Goal: Task Accomplishment & Management: Complete application form

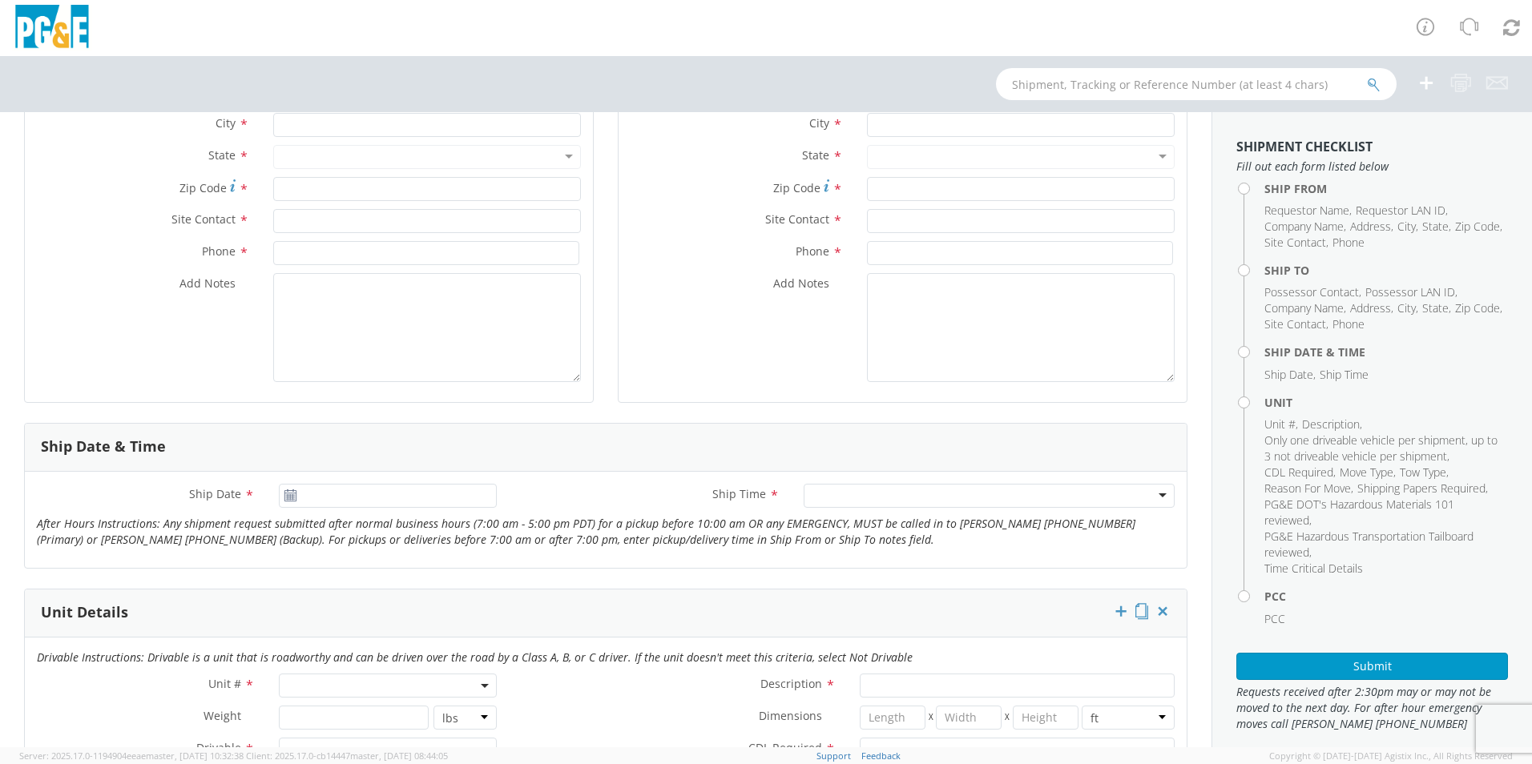
scroll to position [321, 0]
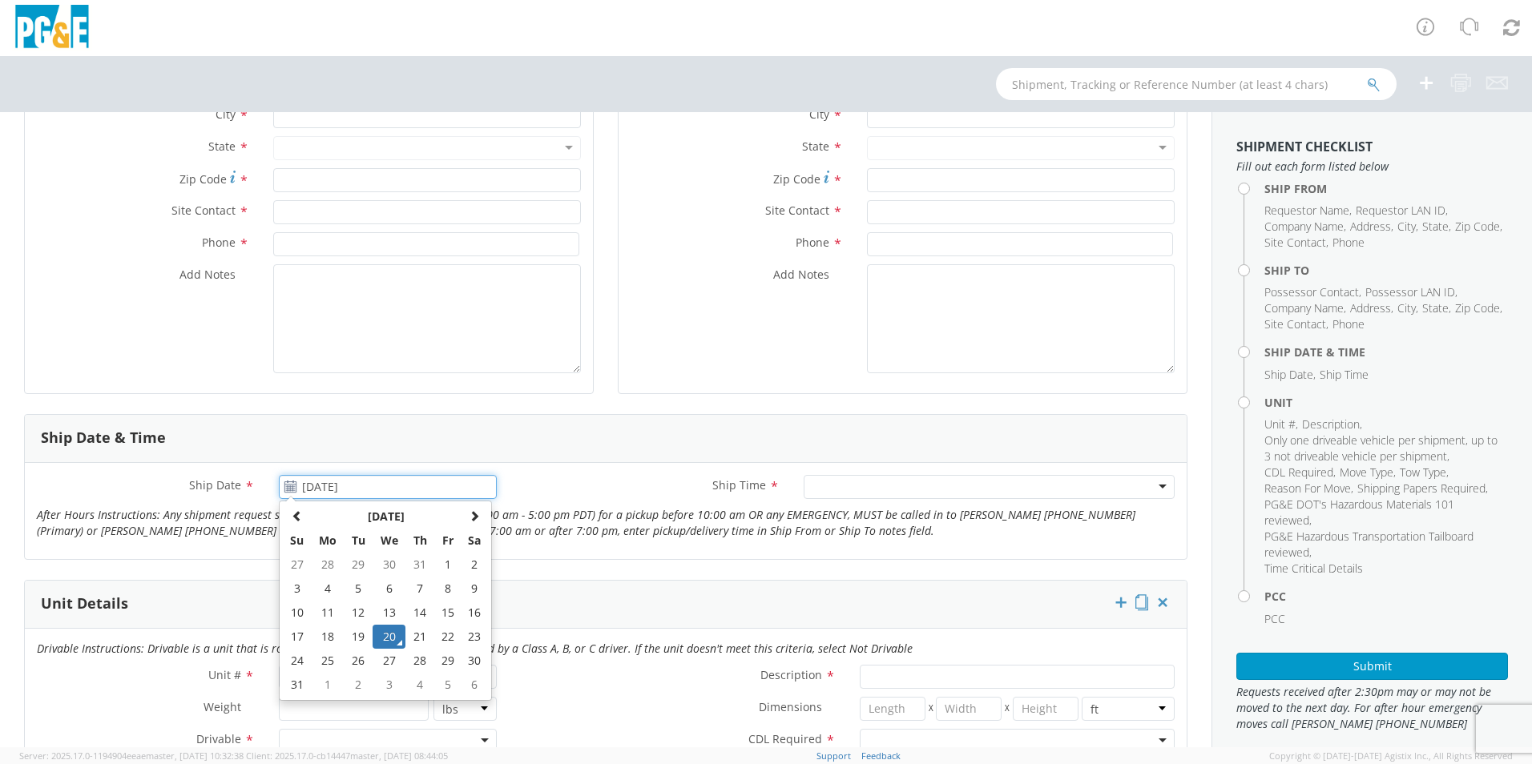
click at [320, 489] on input "[DATE]" at bounding box center [388, 487] width 218 height 24
click at [326, 654] on td "25" at bounding box center [328, 661] width 34 height 24
type input "[DATE]"
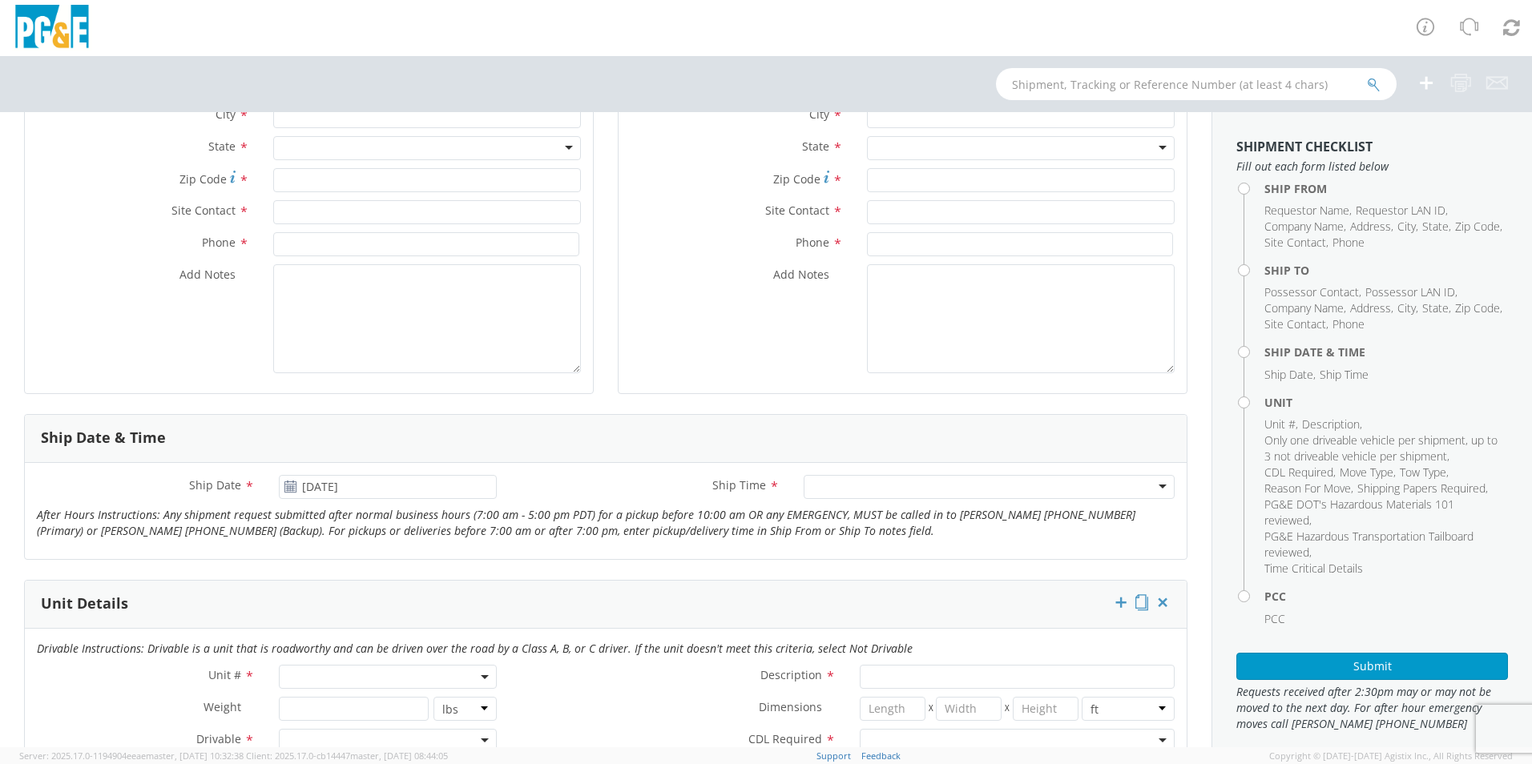
click at [834, 488] on div at bounding box center [989, 487] width 371 height 24
click at [601, 558] on div "Ship Date * [DATE] Ship Time * Any Time Any Time Any Time 7:00 am - 10:00 am 10…" at bounding box center [606, 511] width 1162 height 96
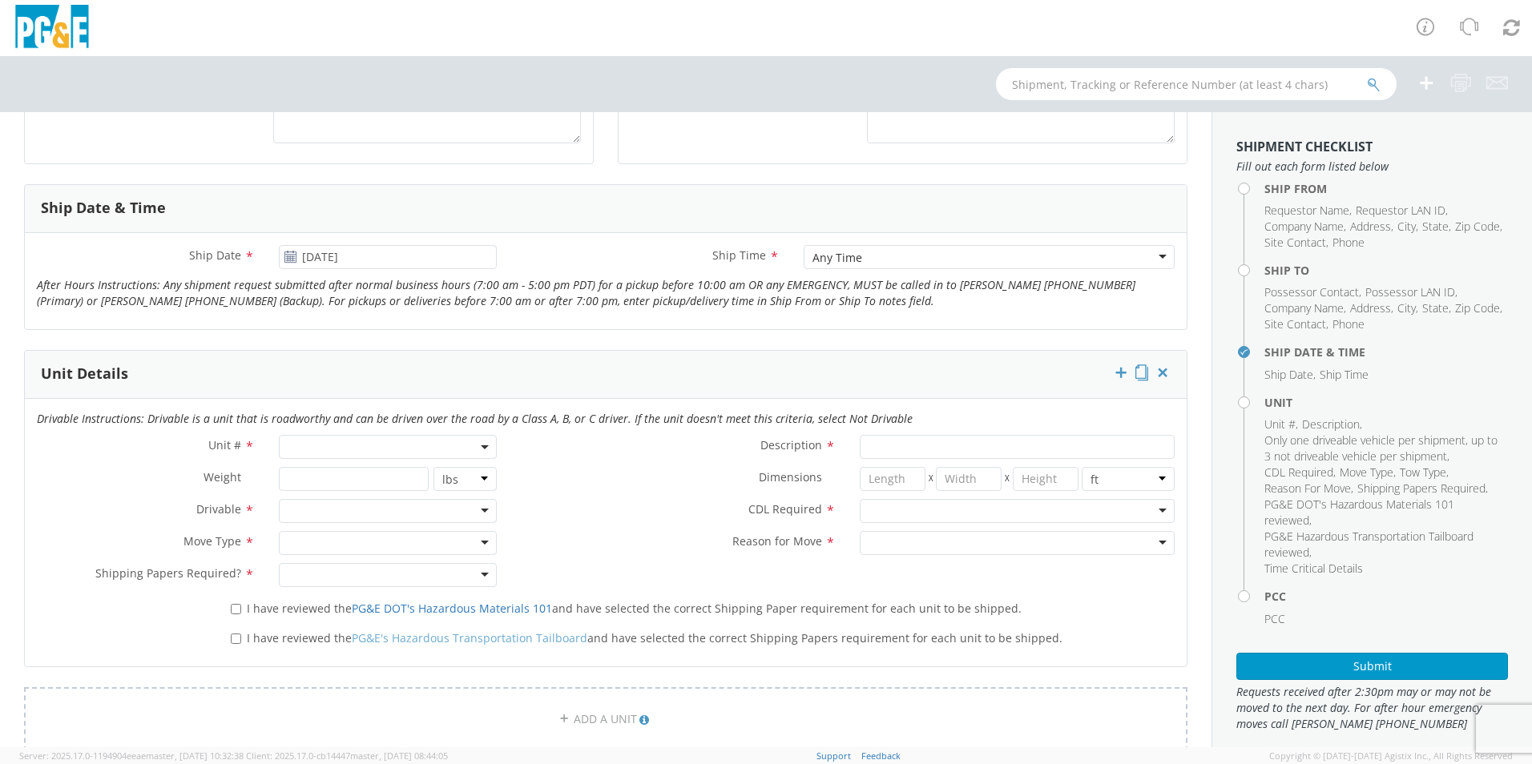
scroll to position [641, 0]
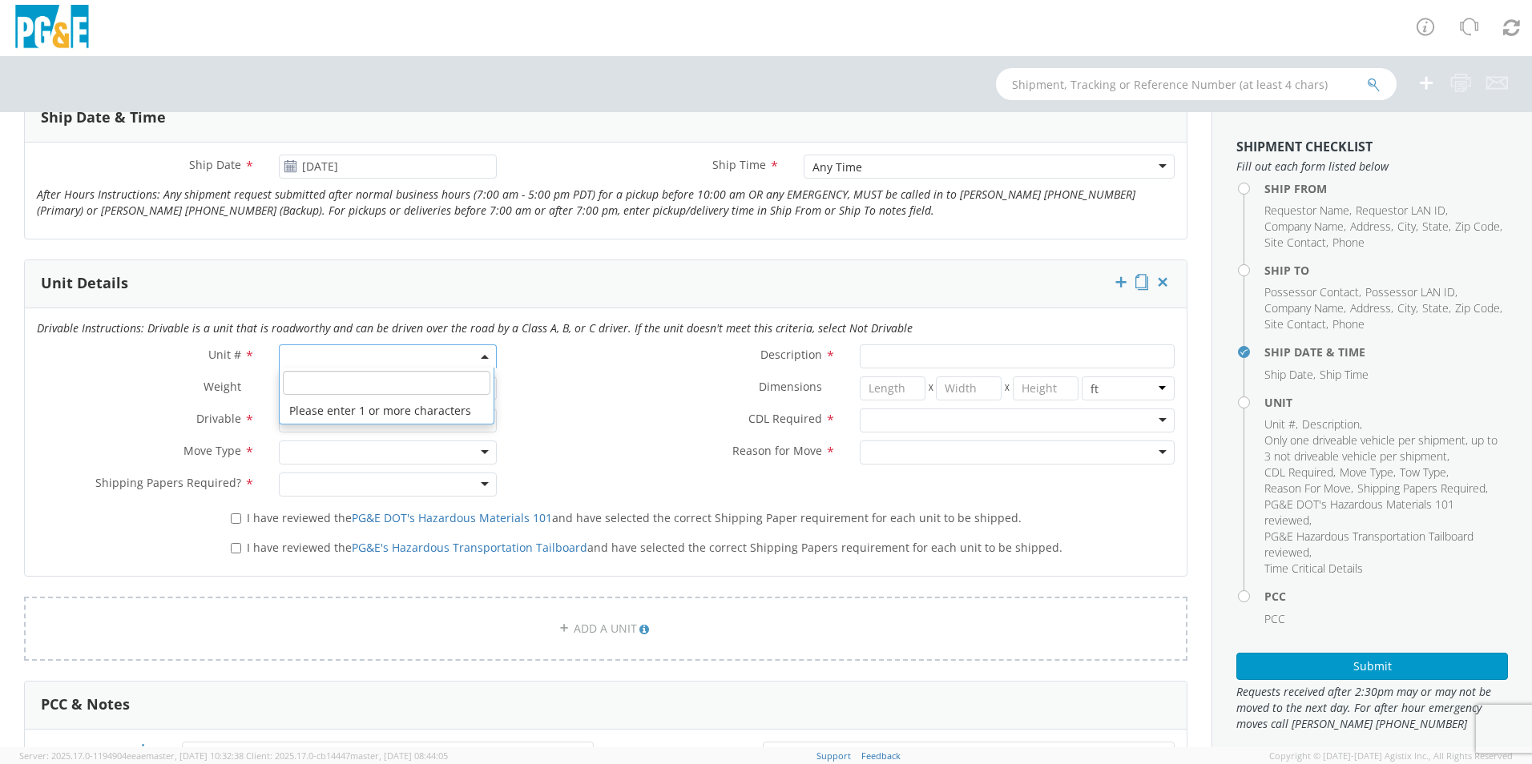
click at [325, 358] on span at bounding box center [388, 357] width 218 height 24
click at [322, 381] on input "search" at bounding box center [387, 383] width 208 height 24
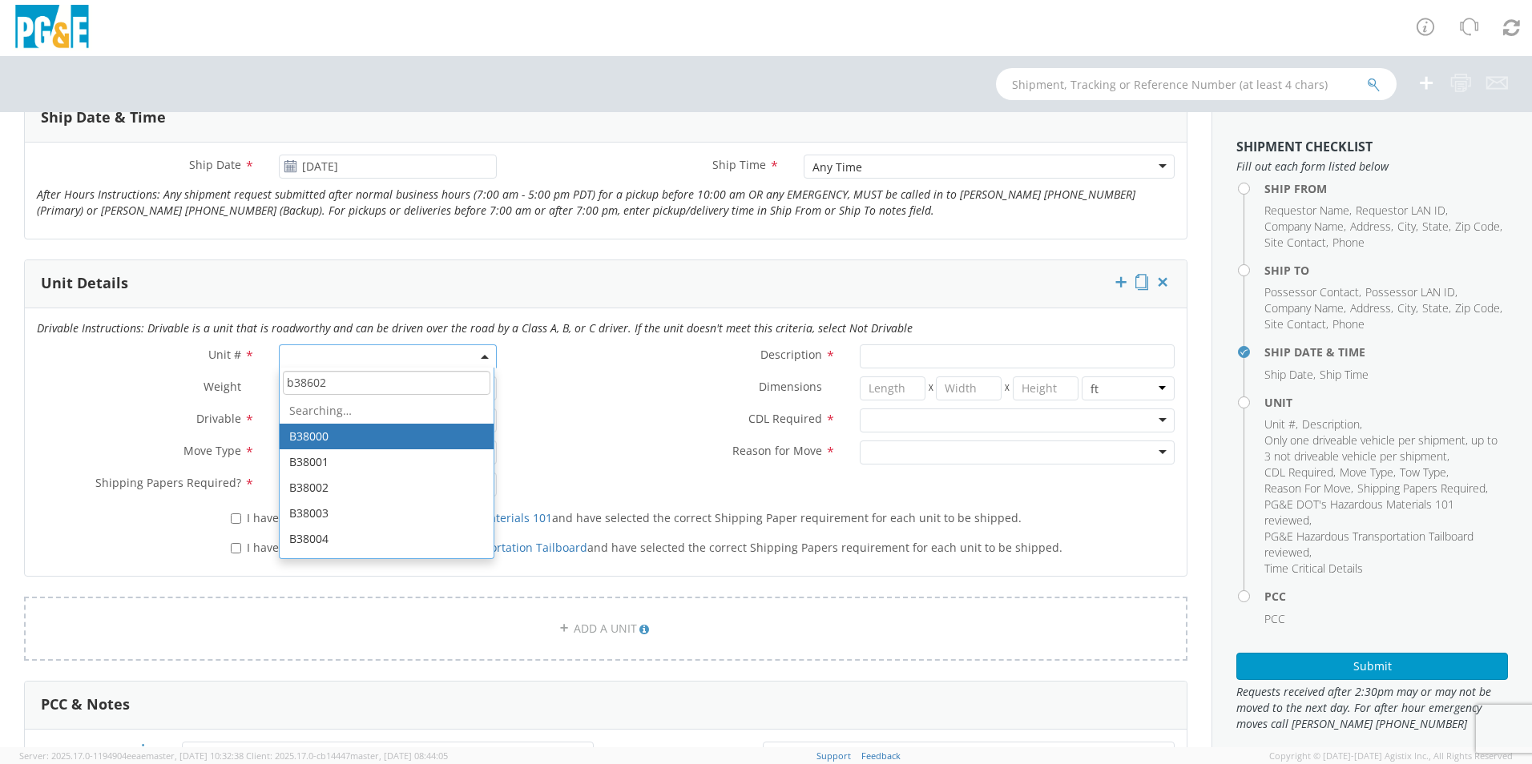
type input "b38602"
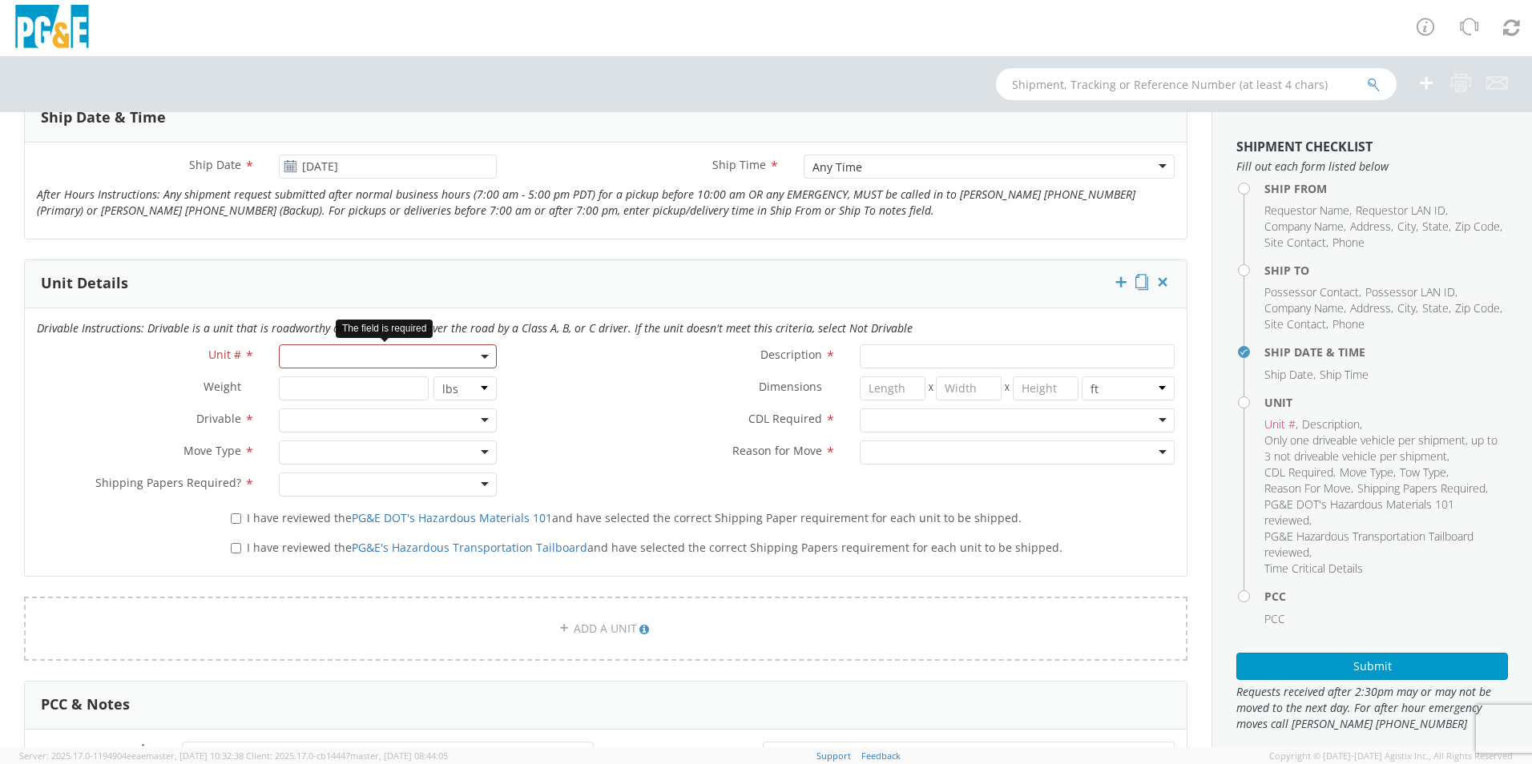
click at [351, 357] on span at bounding box center [388, 357] width 218 height 24
click at [350, 375] on input "search" at bounding box center [387, 383] width 208 height 24
type input "b38602"
type input "EQ; MATERIAL HANDLER"
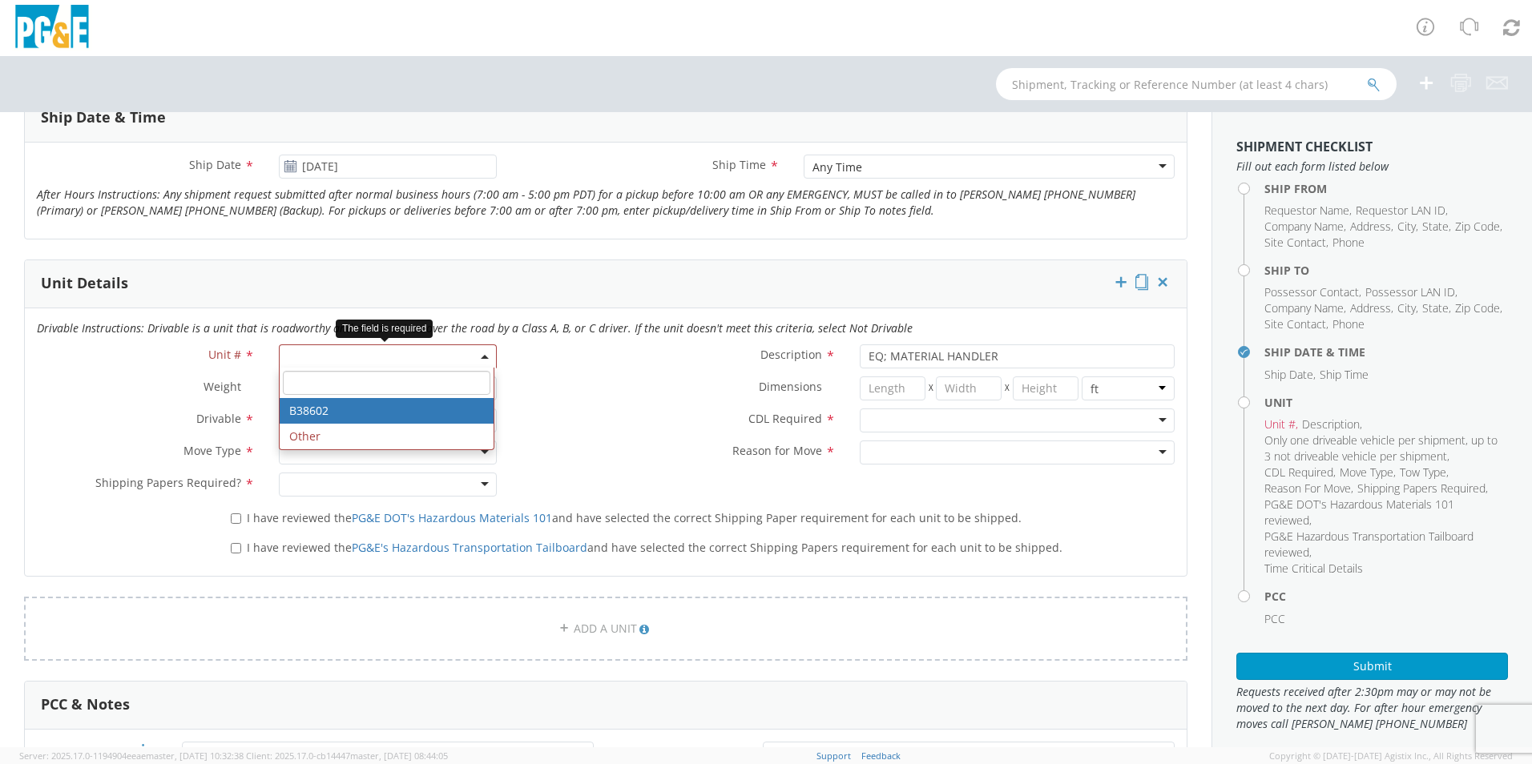
select select "B38602"
select select "? string: ?"
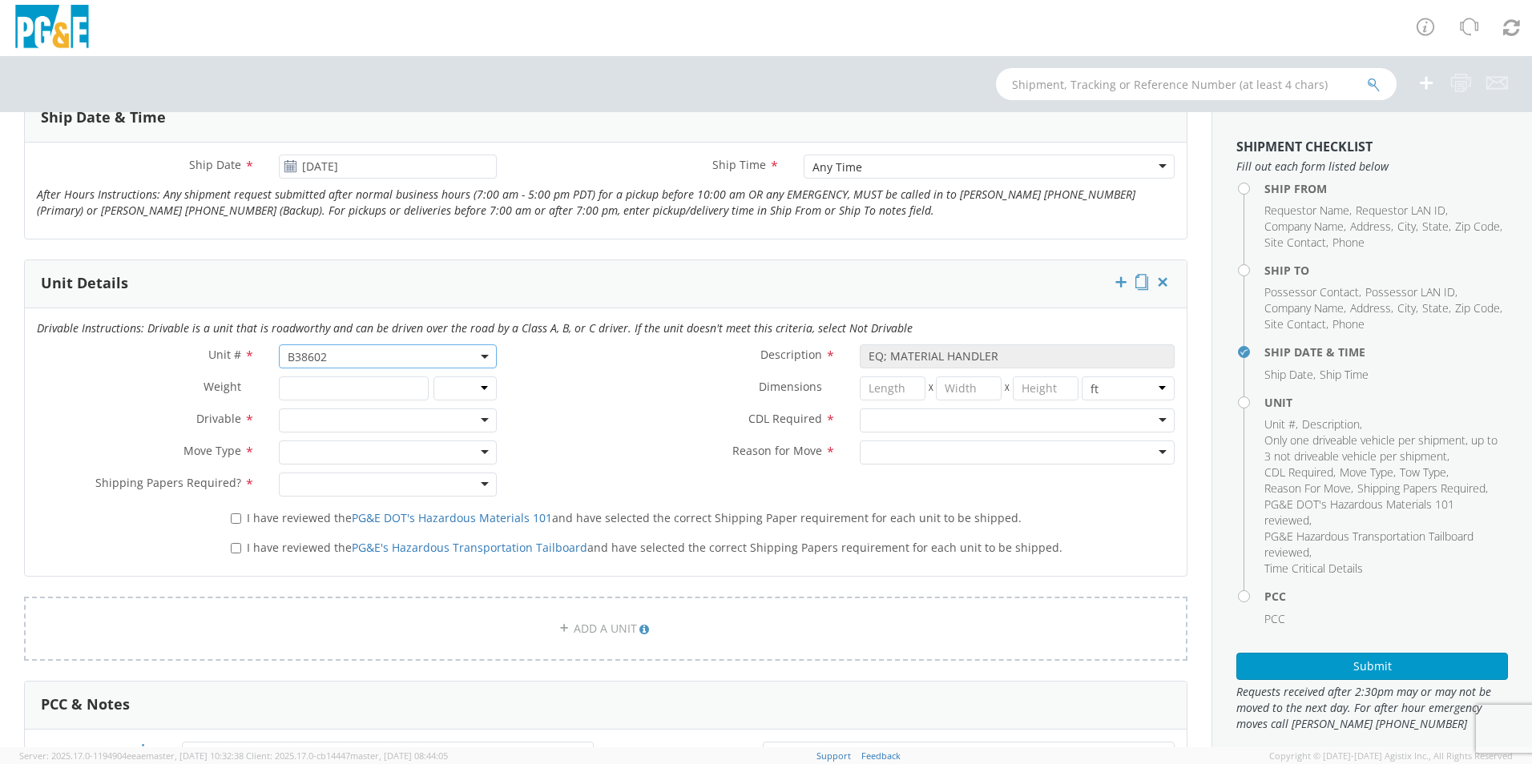
click at [588, 437] on div "CDL Required * N - CDL Not Required Y - CDL Required" at bounding box center [848, 425] width 678 height 32
click at [352, 421] on div at bounding box center [388, 421] width 218 height 24
click at [332, 450] on div at bounding box center [388, 453] width 218 height 24
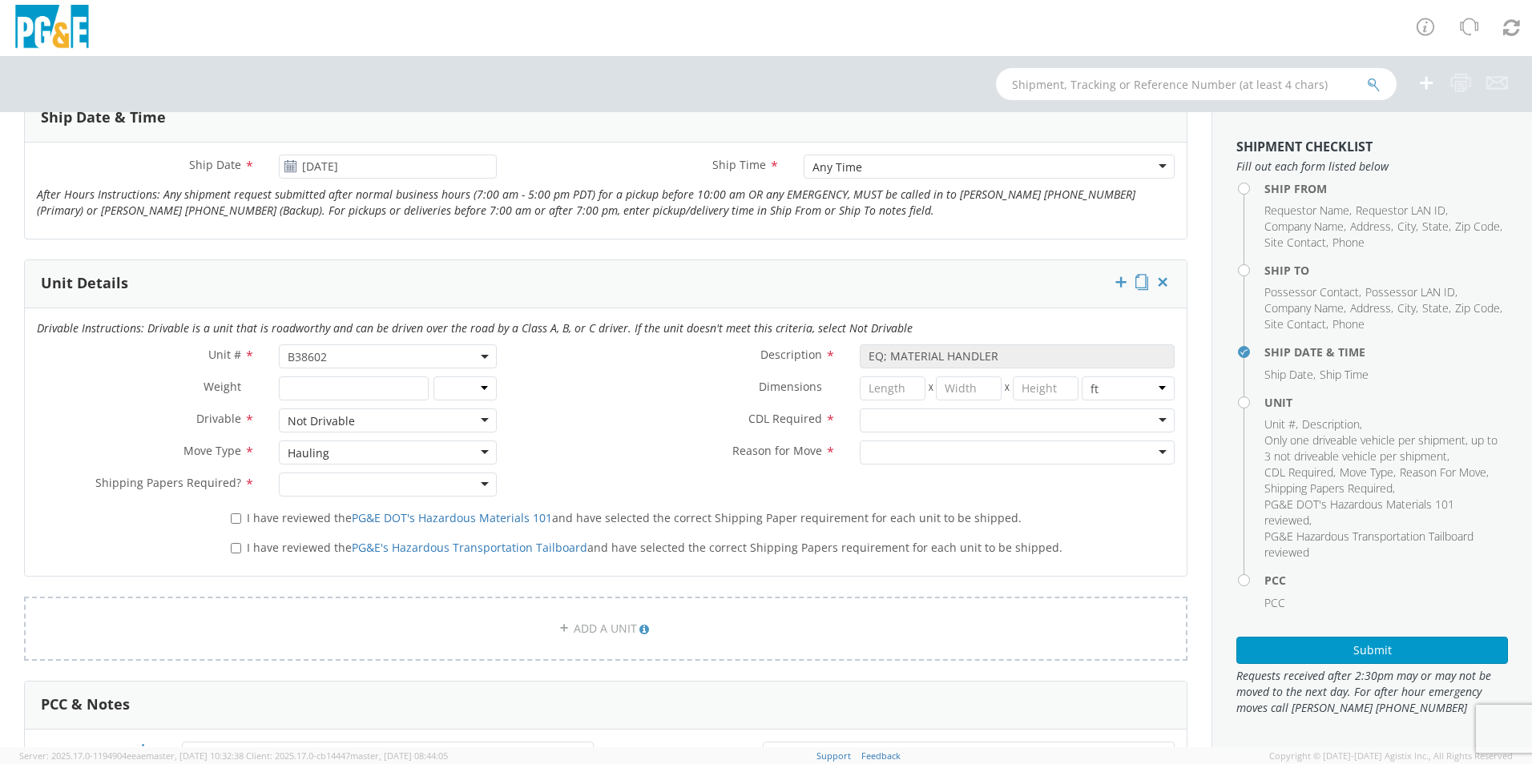
click at [324, 486] on div at bounding box center [388, 485] width 218 height 24
click at [330, 453] on div "Hauling" at bounding box center [388, 453] width 218 height 24
click at [454, 488] on div at bounding box center [388, 485] width 218 height 24
click at [570, 455] on label "Tow Type *" at bounding box center [678, 451] width 339 height 21
click at [864, 421] on div at bounding box center [1017, 421] width 315 height 24
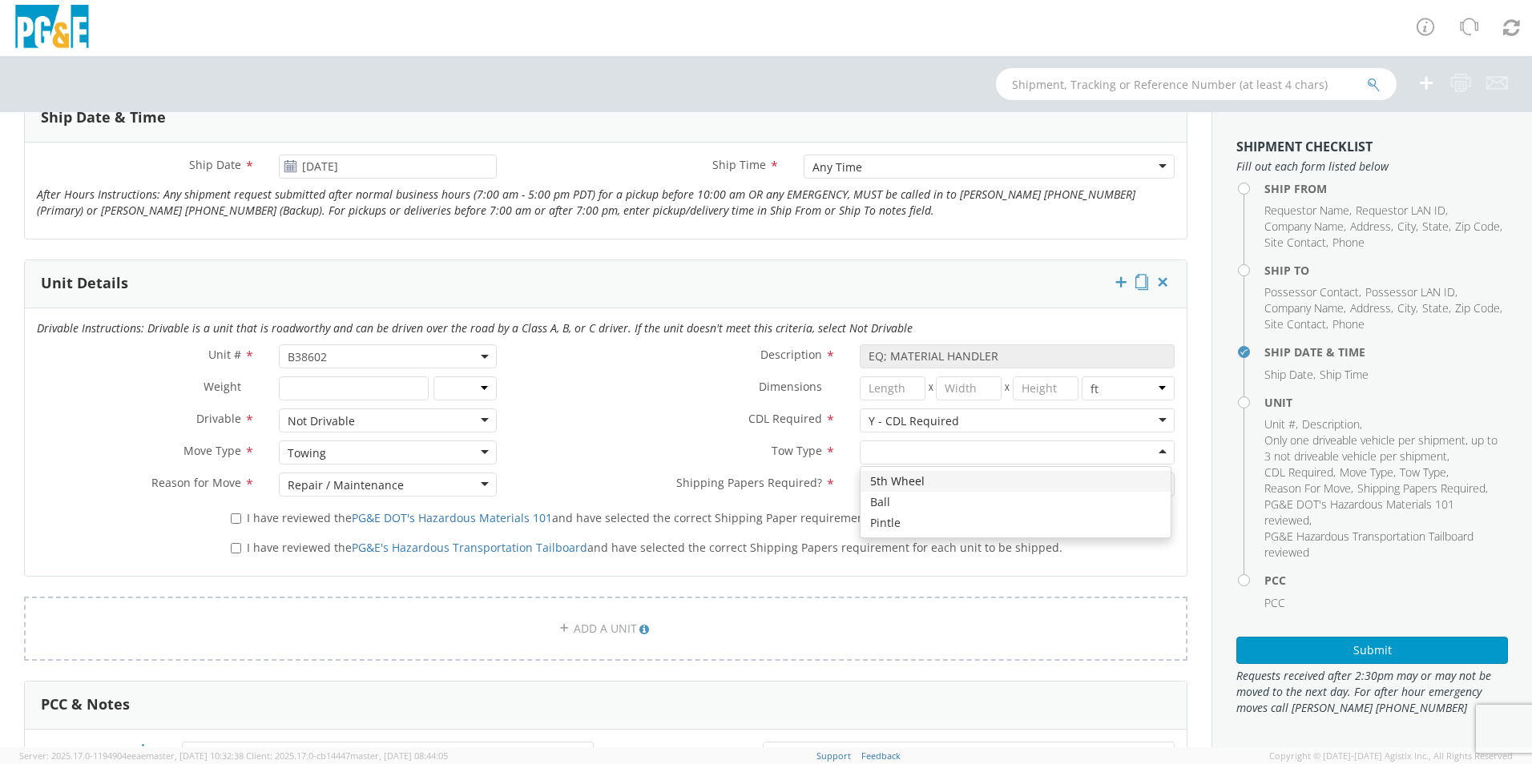
click at [873, 445] on div at bounding box center [1017, 453] width 315 height 24
click at [743, 494] on div "Shipping Papers Required? * No No No Yes" at bounding box center [848, 485] width 678 height 24
click at [910, 486] on div "No" at bounding box center [1017, 485] width 315 height 24
click at [893, 507] on div "Drivable Instructions: Drivable is a unit that is roadworthy and can be driven …" at bounding box center [606, 443] width 1162 height 268
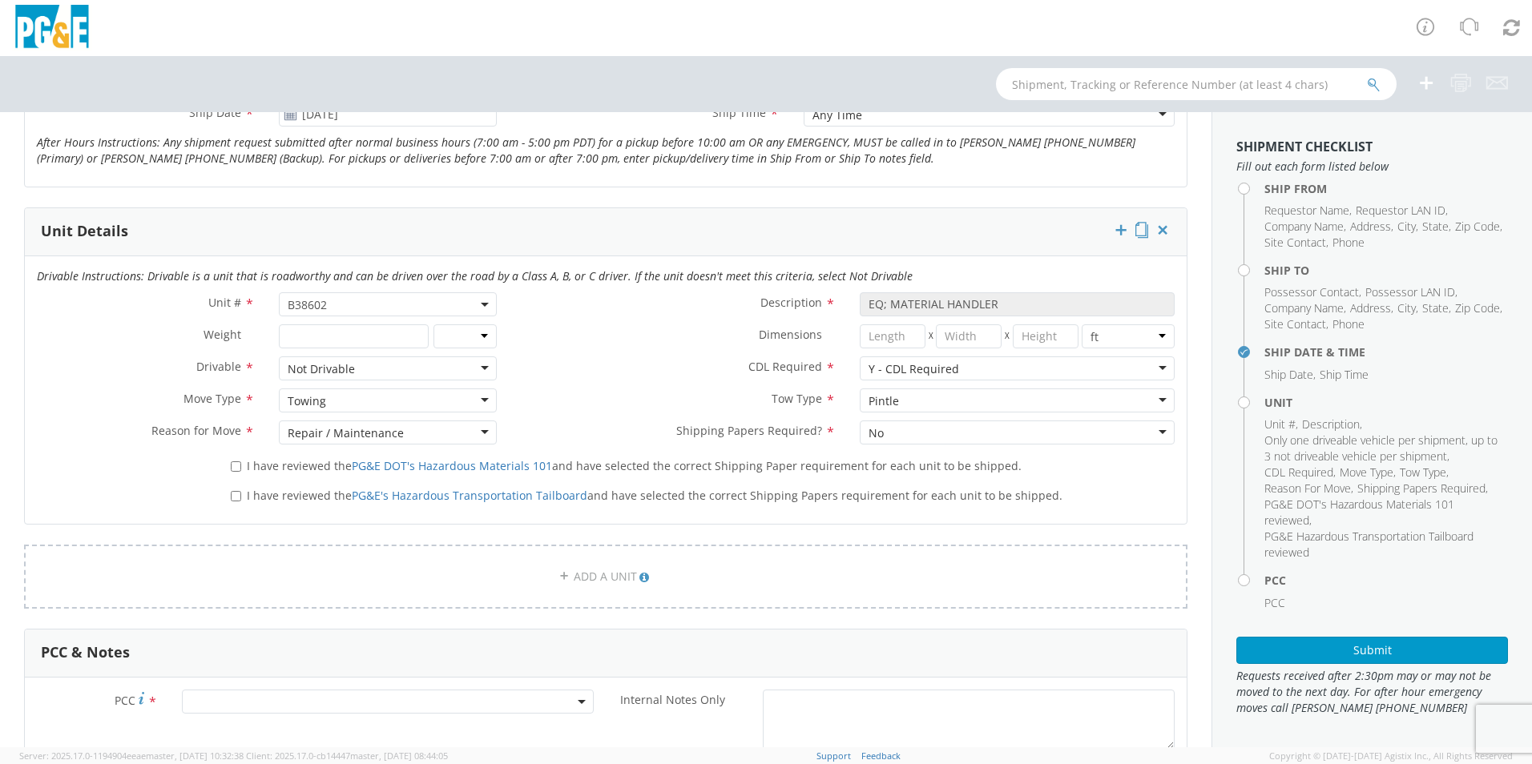
scroll to position [721, 0]
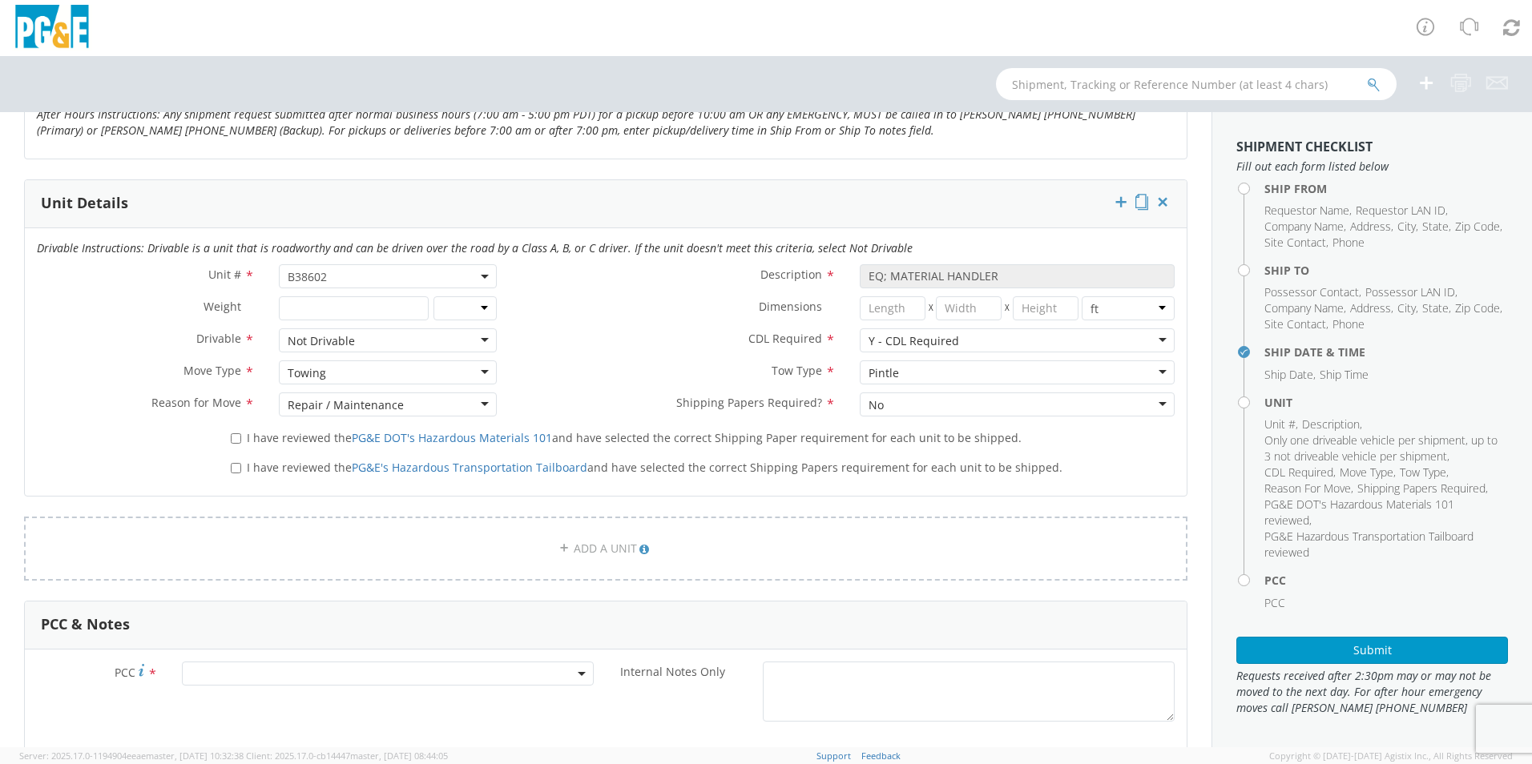
click at [241, 669] on span at bounding box center [388, 674] width 412 height 24
click at [243, 697] on input "number" at bounding box center [385, 700] width 399 height 24
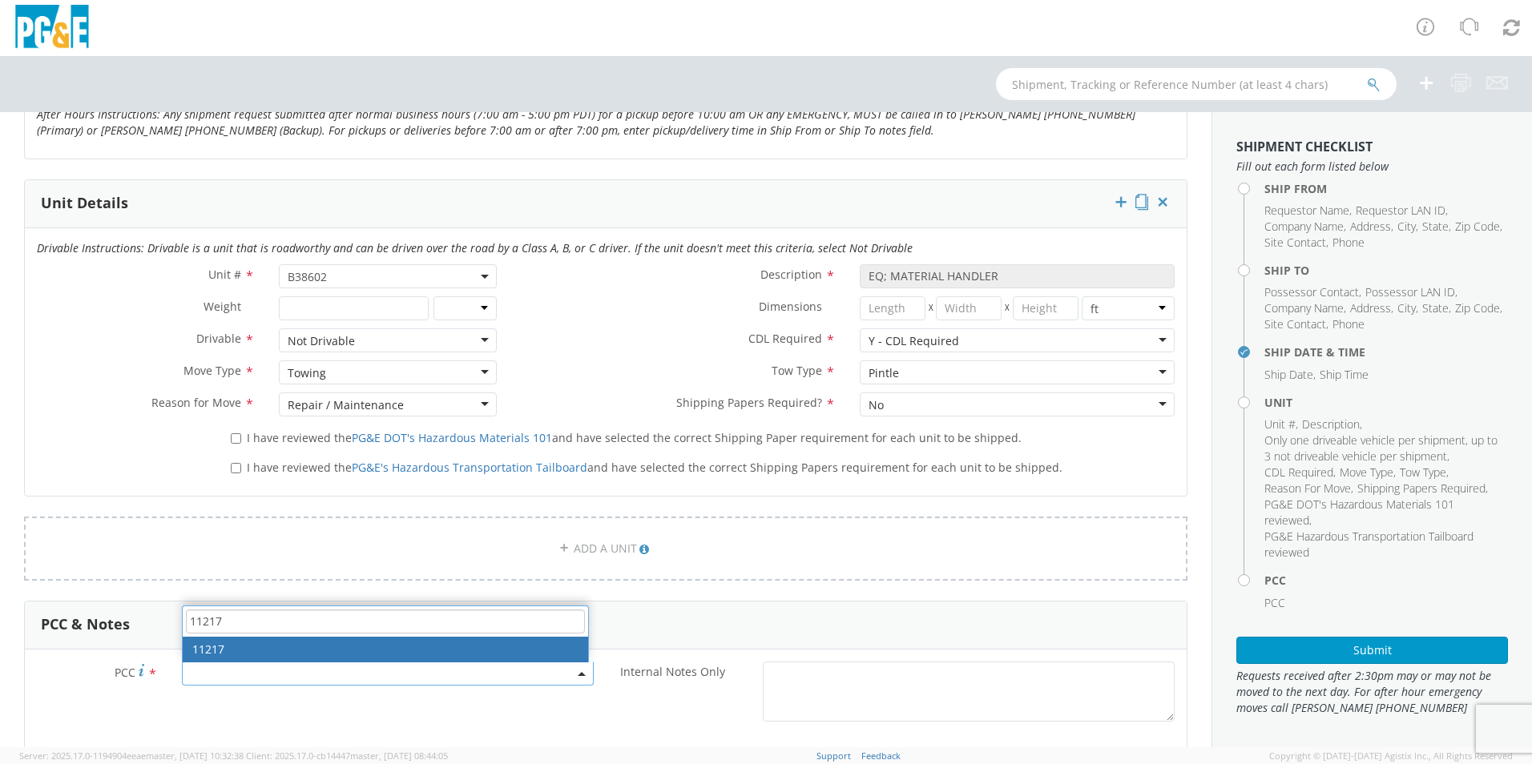
type input "11217"
select select "11217"
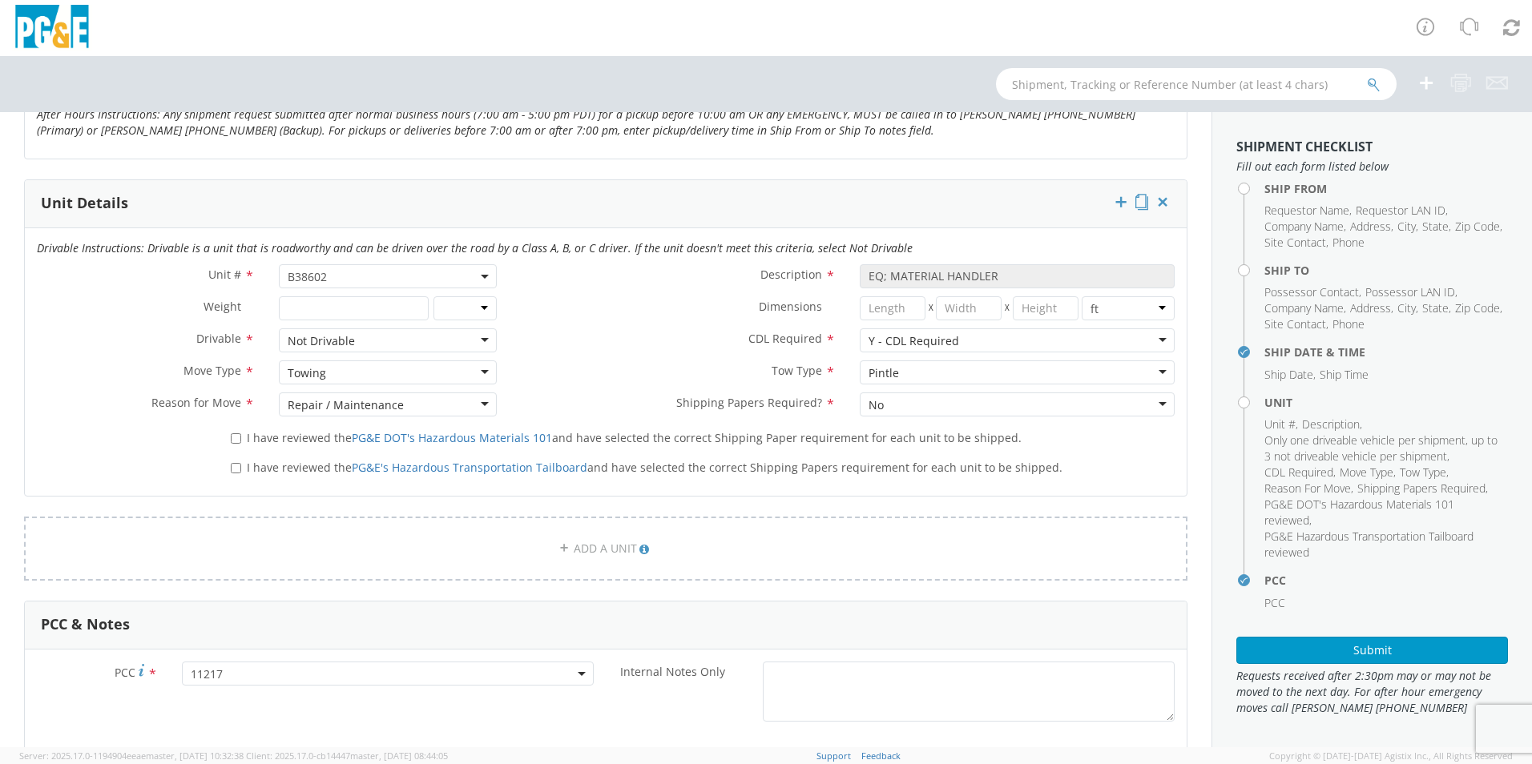
click at [627, 656] on div "PCC * 11217 11217 Internal Notes Only * Limit is 10 MB for all files and 10 MB …" at bounding box center [606, 754] width 1162 height 208
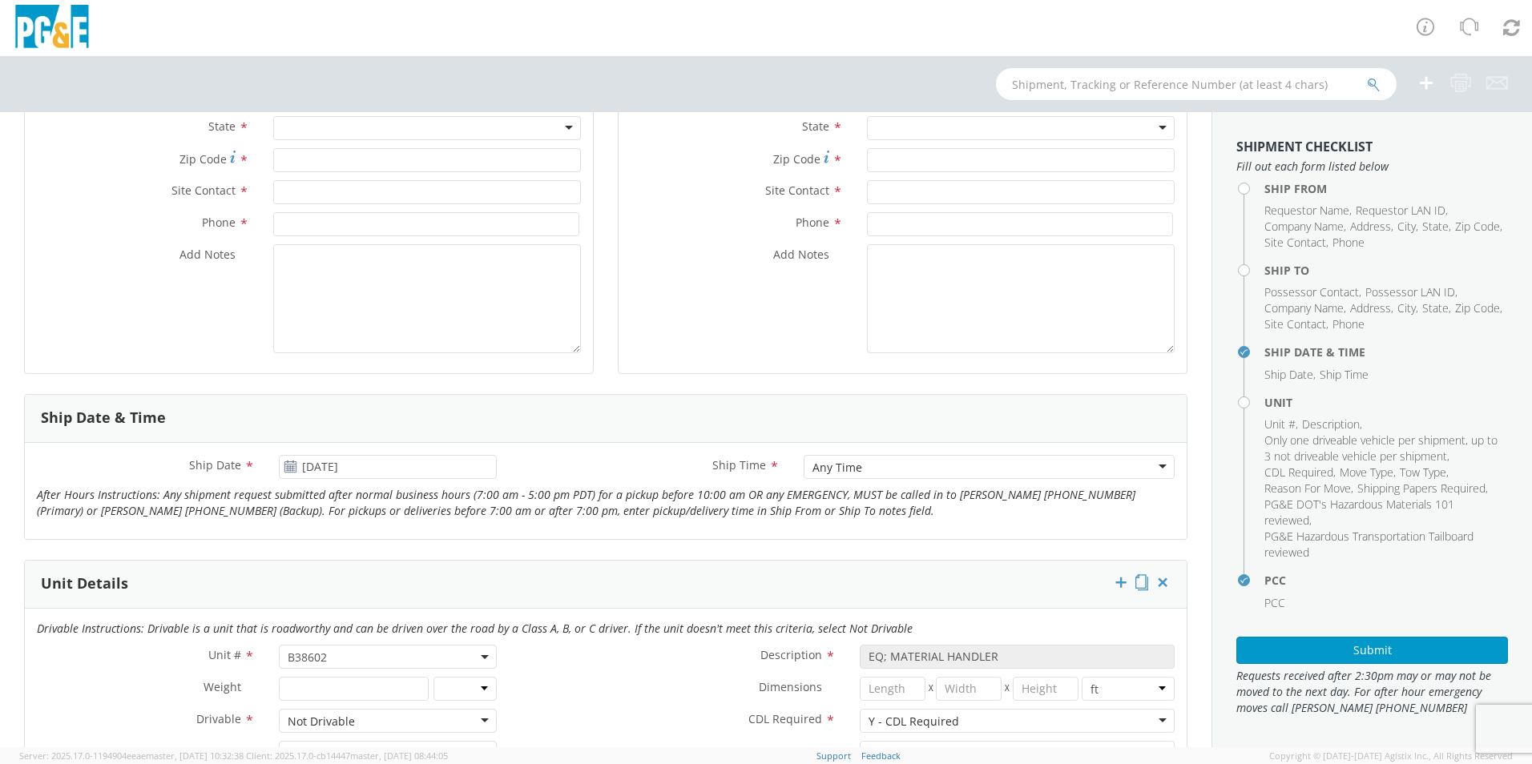
scroll to position [132, 0]
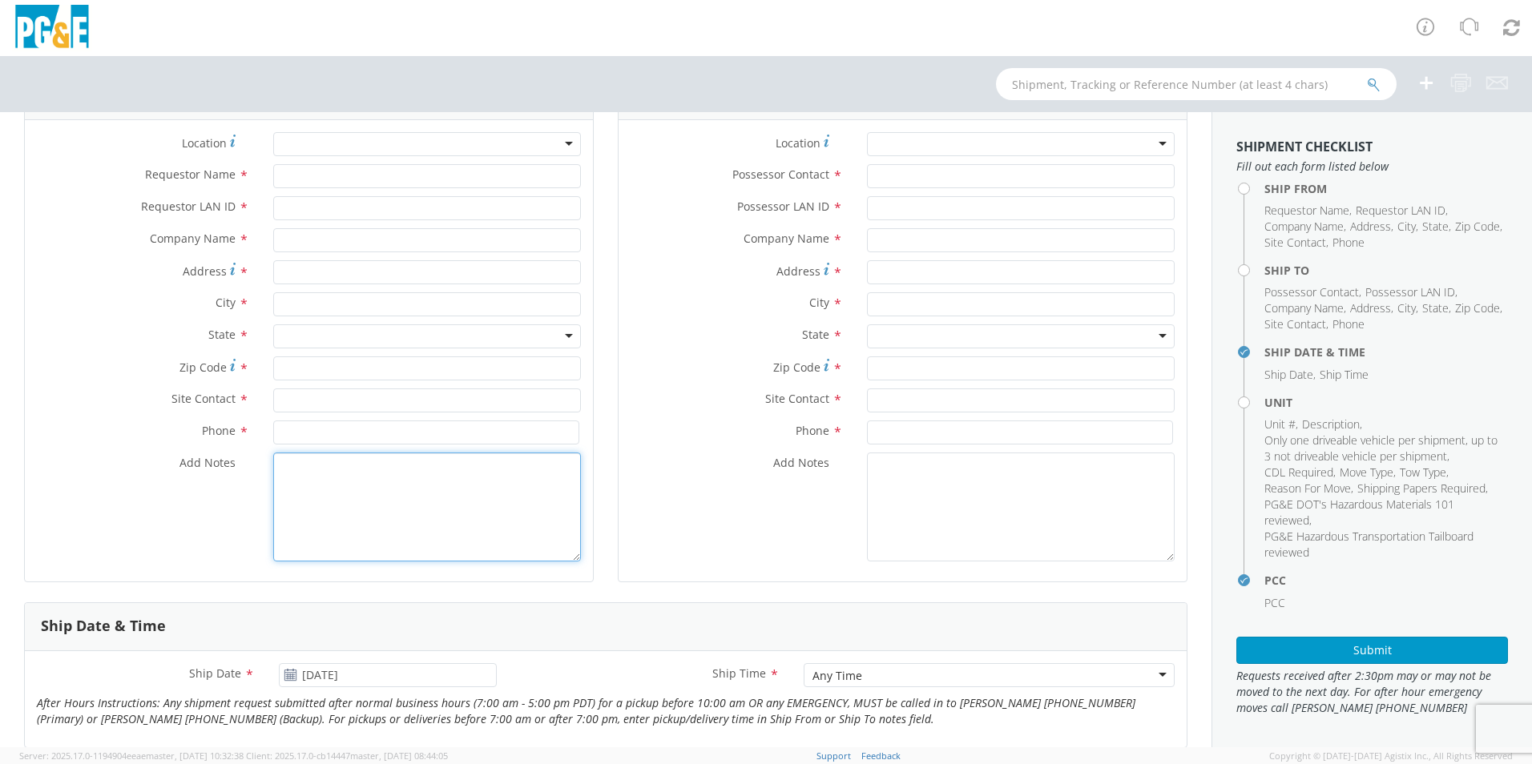
click at [355, 489] on textarea "Add Notes *" at bounding box center [427, 507] width 308 height 109
click at [277, 461] on textarea "This is a forklift material handler will need a tow with a low boy trailer and …" at bounding box center [427, 507] width 308 height 109
drag, startPoint x: 470, startPoint y: 490, endPoint x: 256, endPoint y: 448, distance: 218.0
click at [256, 448] on div "Location * (OBSOLETE) [PERSON_NAME] SC - GC TRAILER (OBSOLETE) [GEOGRAPHIC_DATA…" at bounding box center [309, 351] width 568 height 438
type textarea "**This is a forklift material handler will need a tow with a low boy trailer an…"
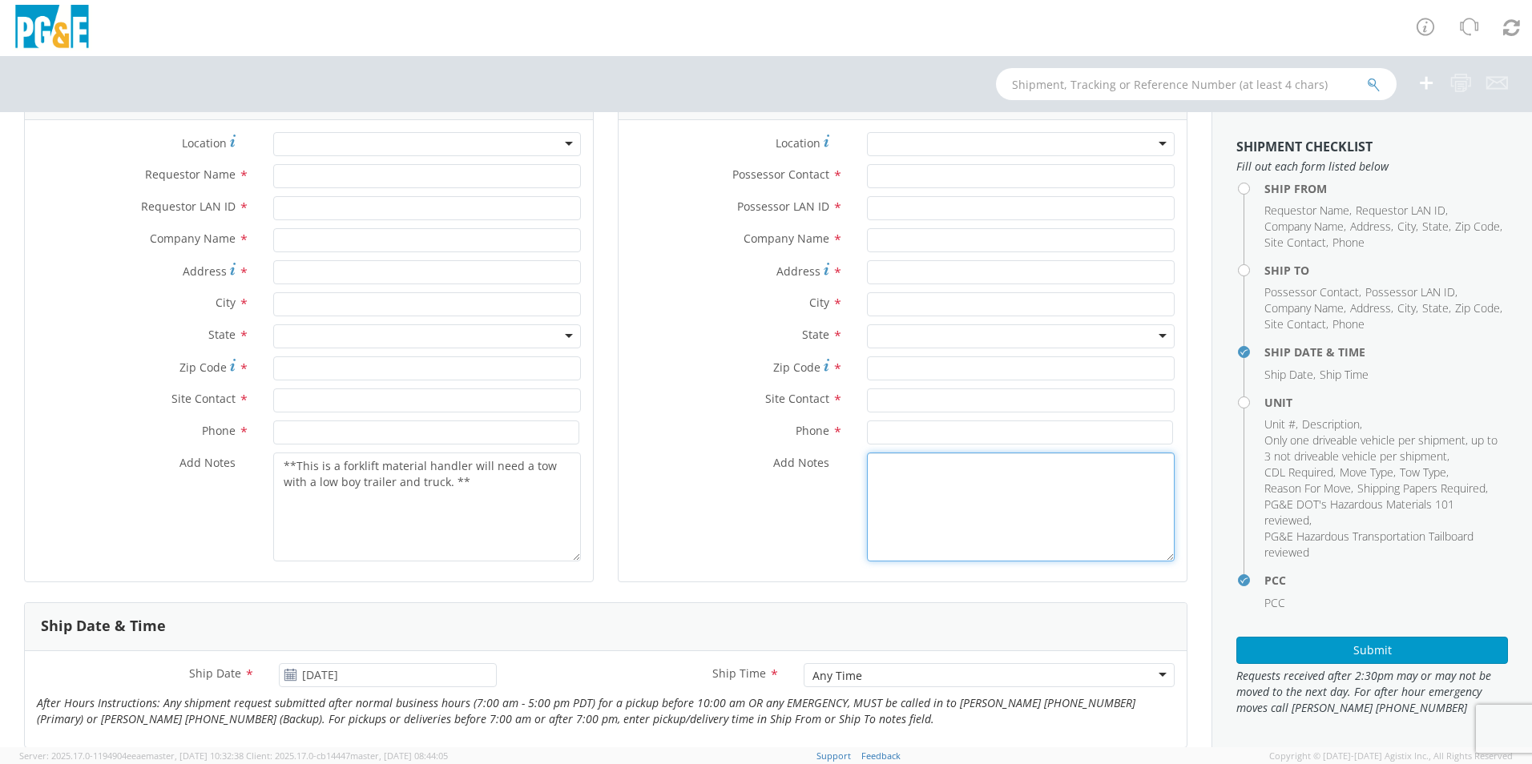
click at [885, 504] on textarea "Add Notes *" at bounding box center [1021, 507] width 308 height 109
paste textarea "**This is a forklift material handler will need a tow with a low boy trailer an…"
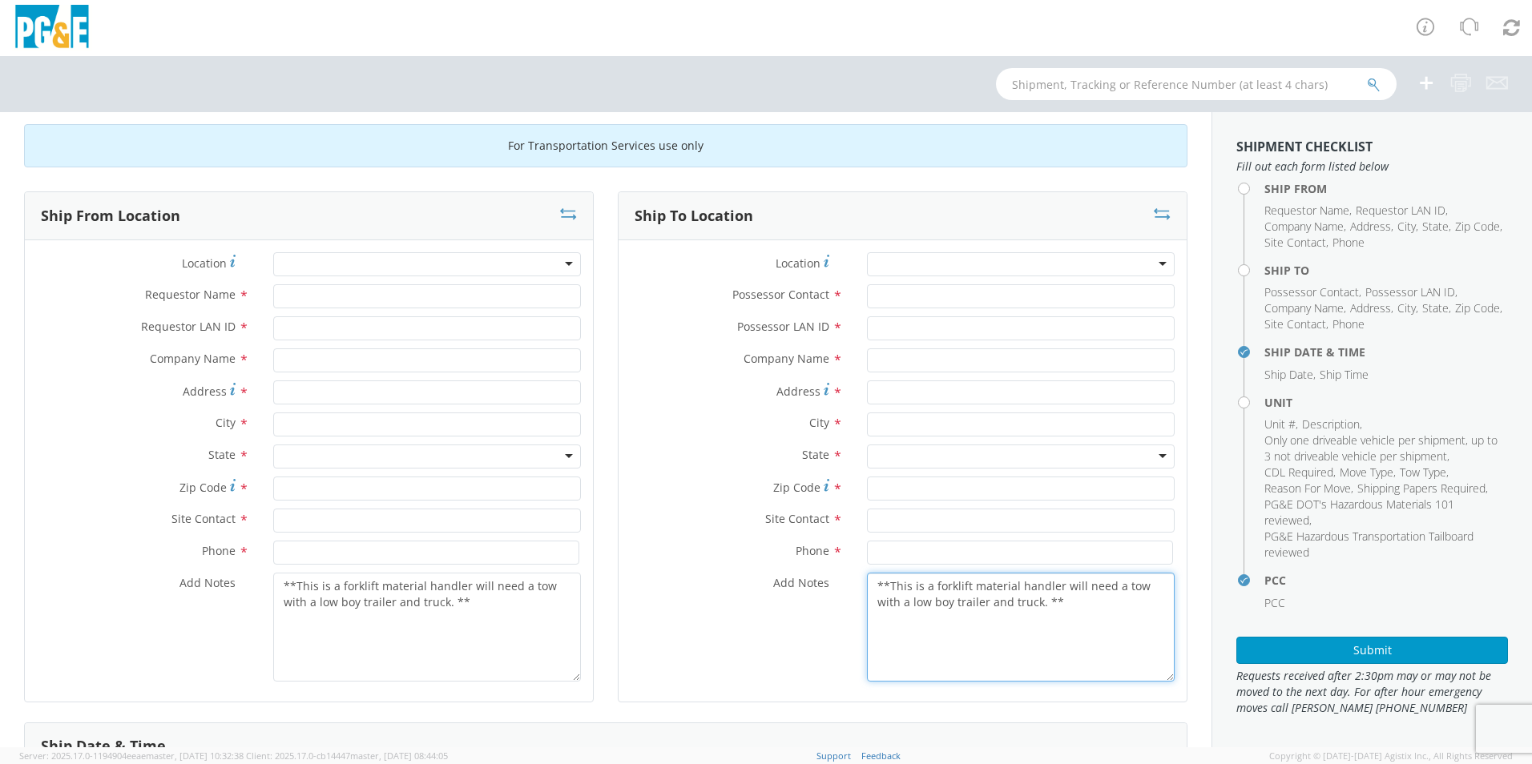
scroll to position [0, 0]
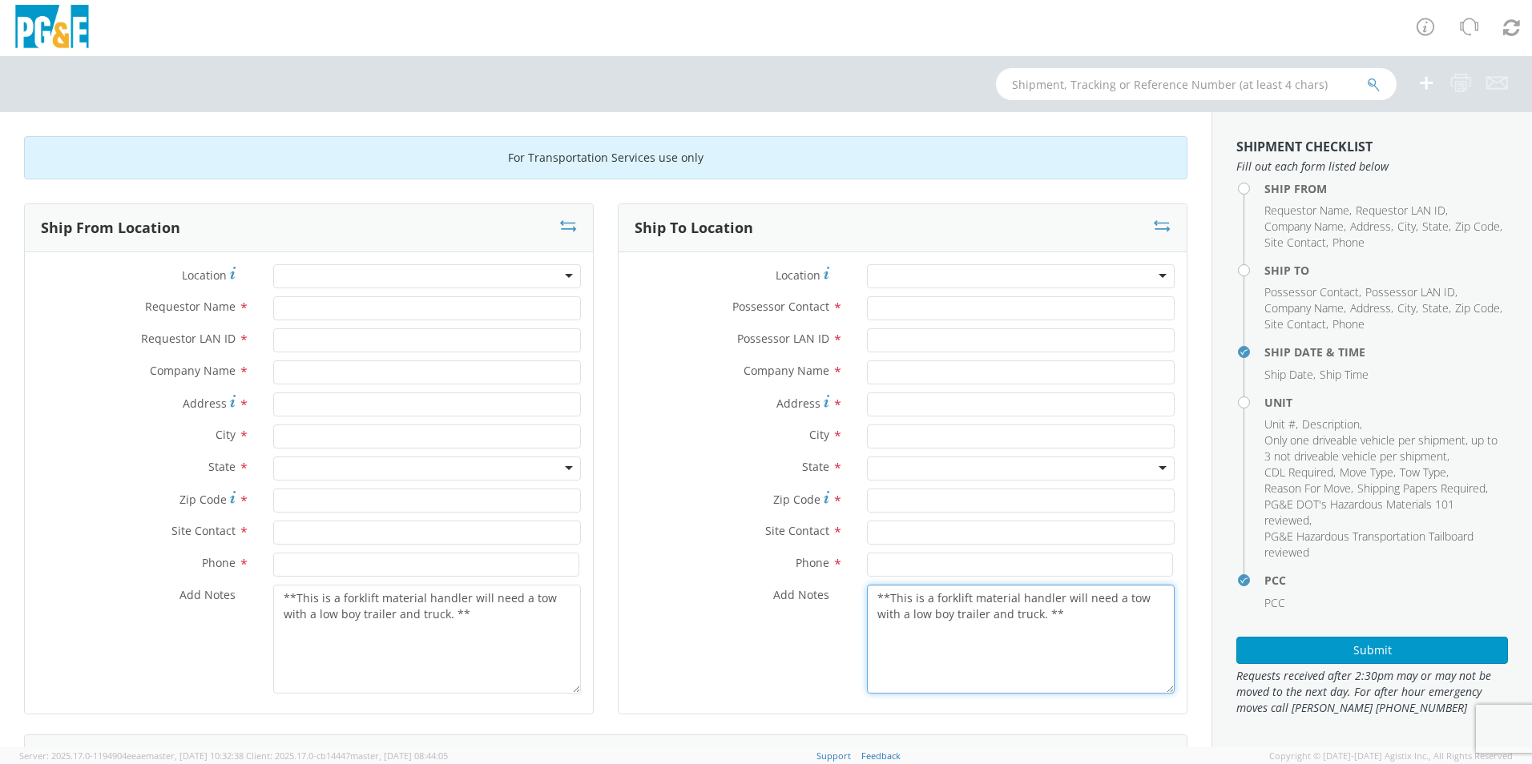
type textarea "**This is a forklift material handler will need a tow with a low boy trailer an…"
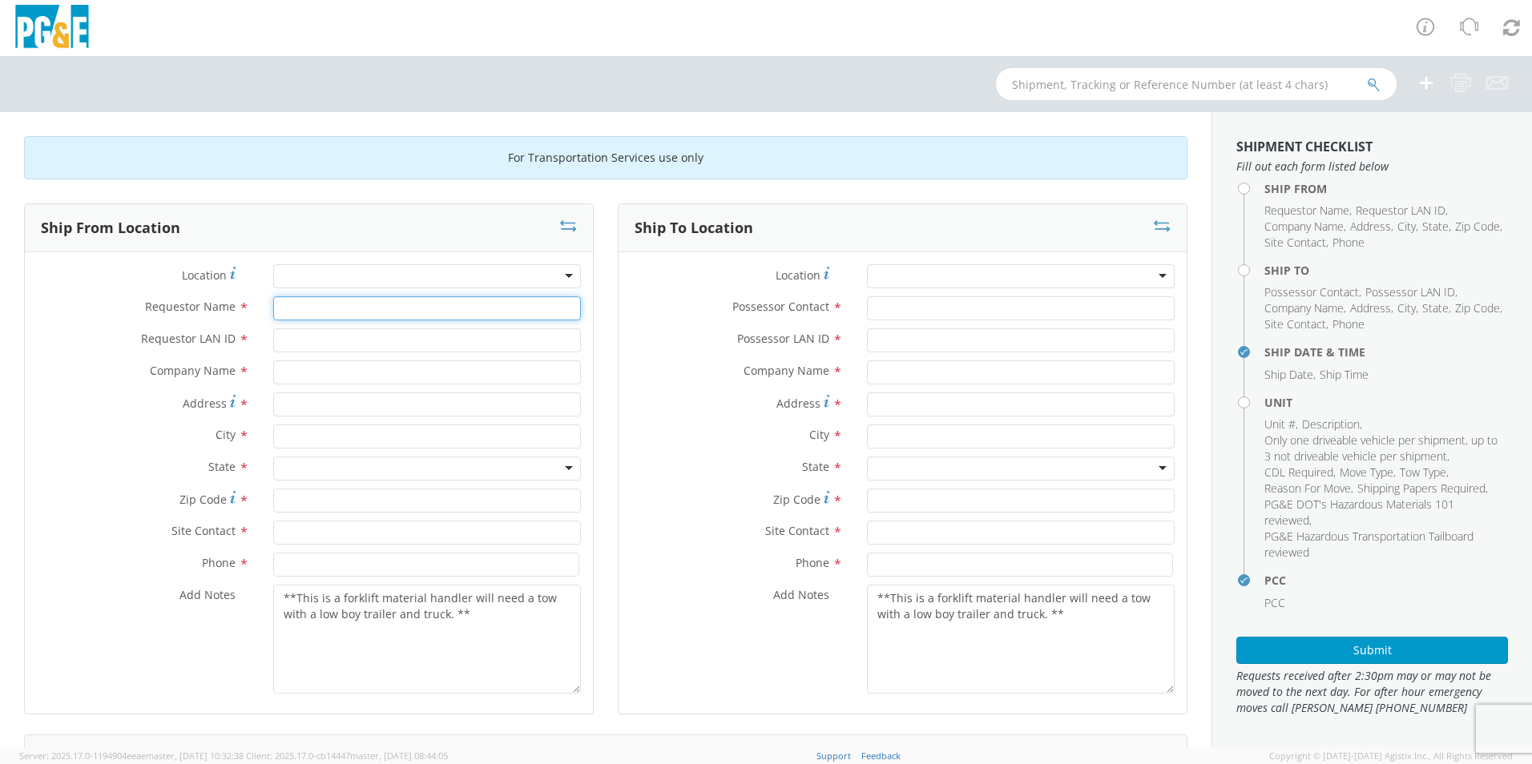
click at [323, 313] on input "Requestor Name *" at bounding box center [427, 308] width 308 height 24
type input "[PERSON_NAME]"
type input "A9HU"
type input "PG&E"
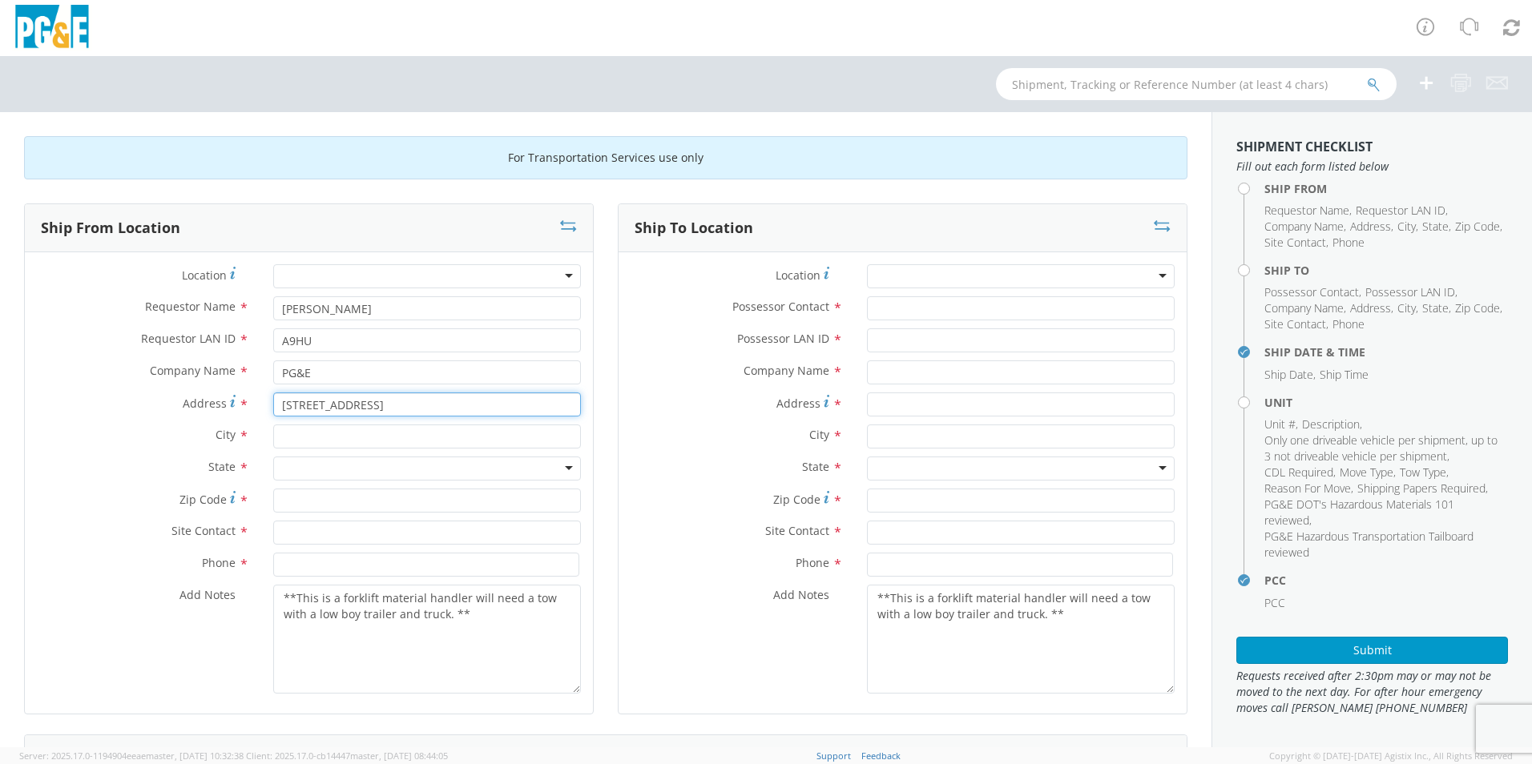
type input "[STREET_ADDRESS]"
type input "[GEOGRAPHIC_DATA]"
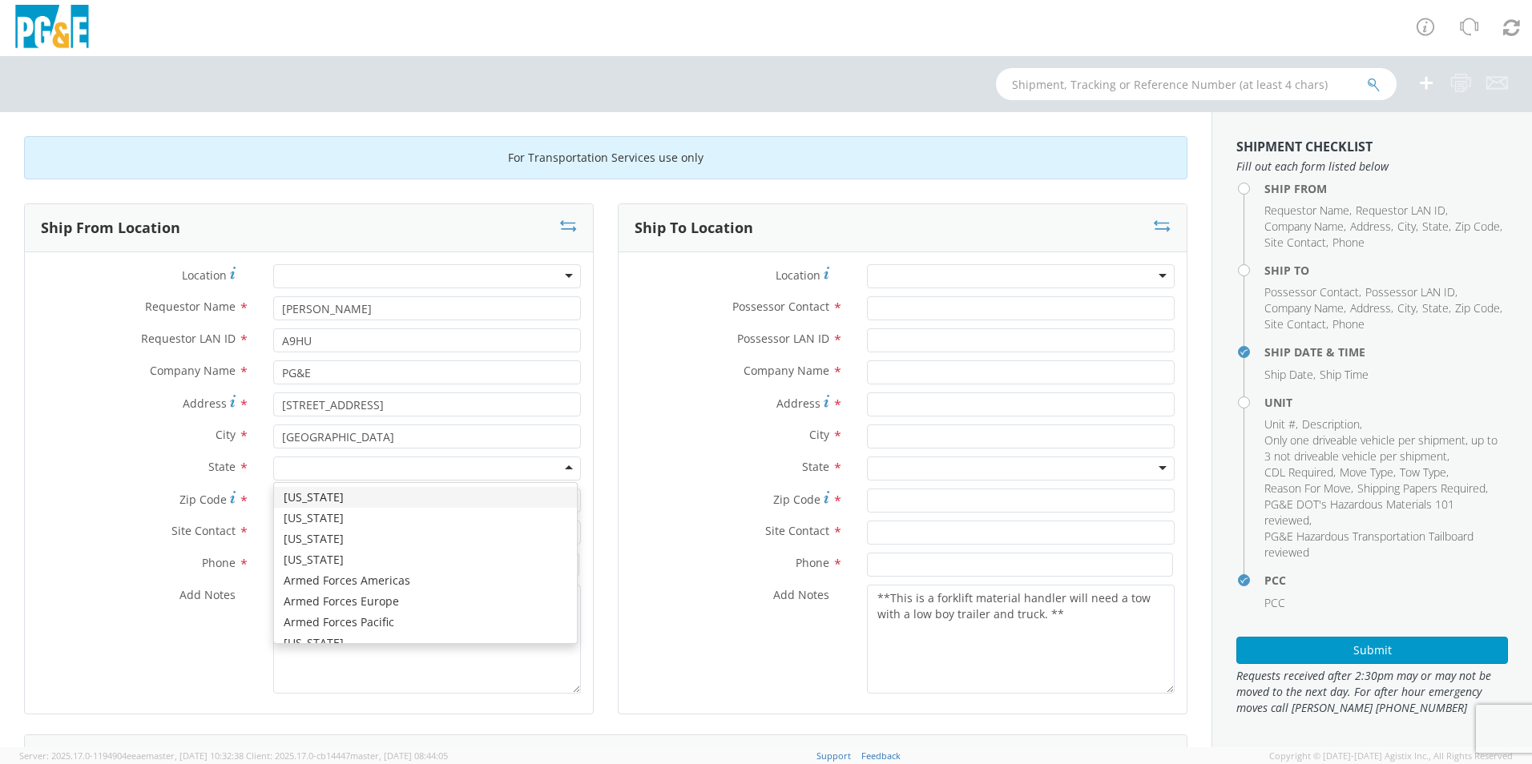
type input "c"
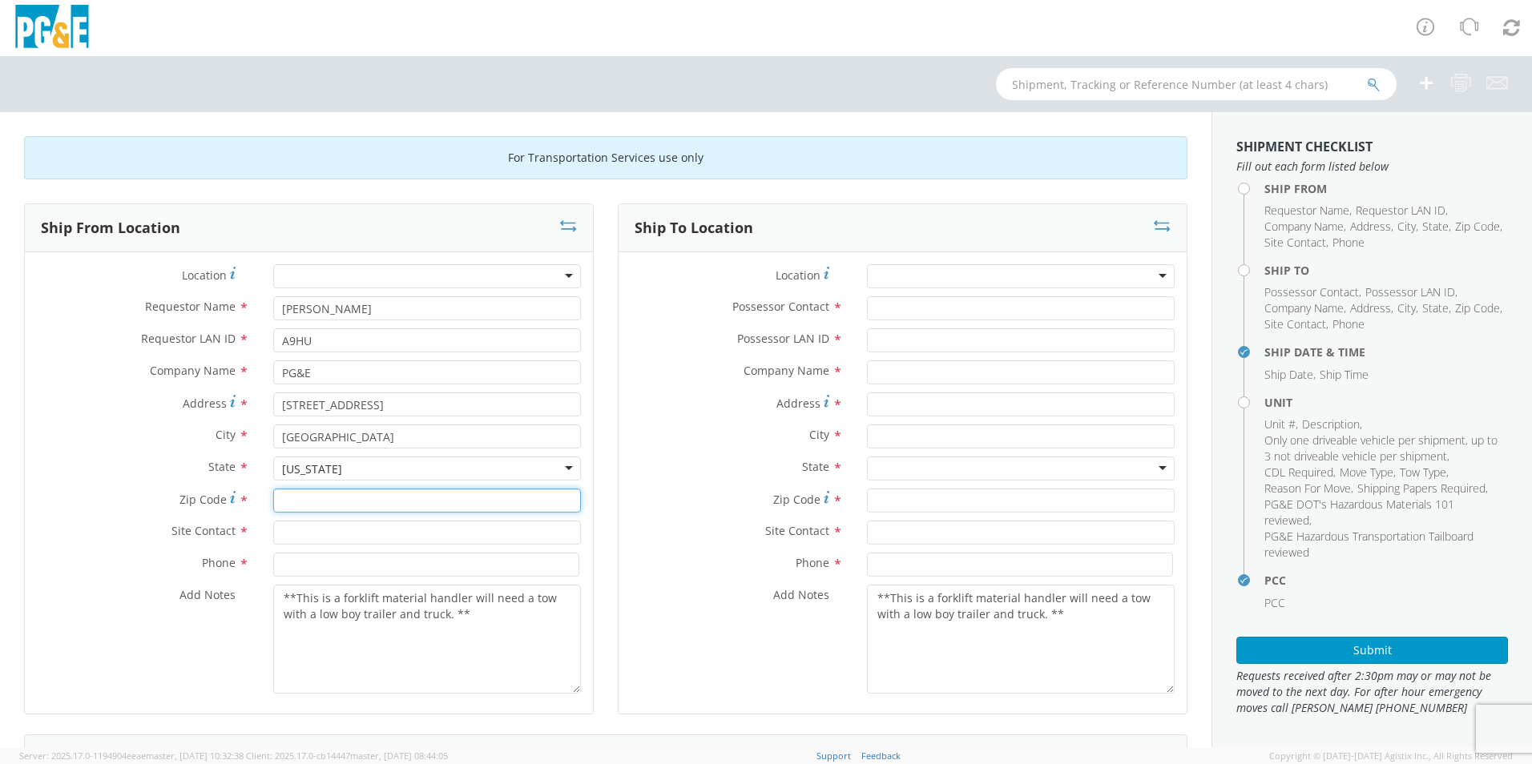
click at [317, 508] on input "Zip Code *" at bounding box center [427, 501] width 308 height 24
type input "94518"
type input "[PERSON_NAME]"
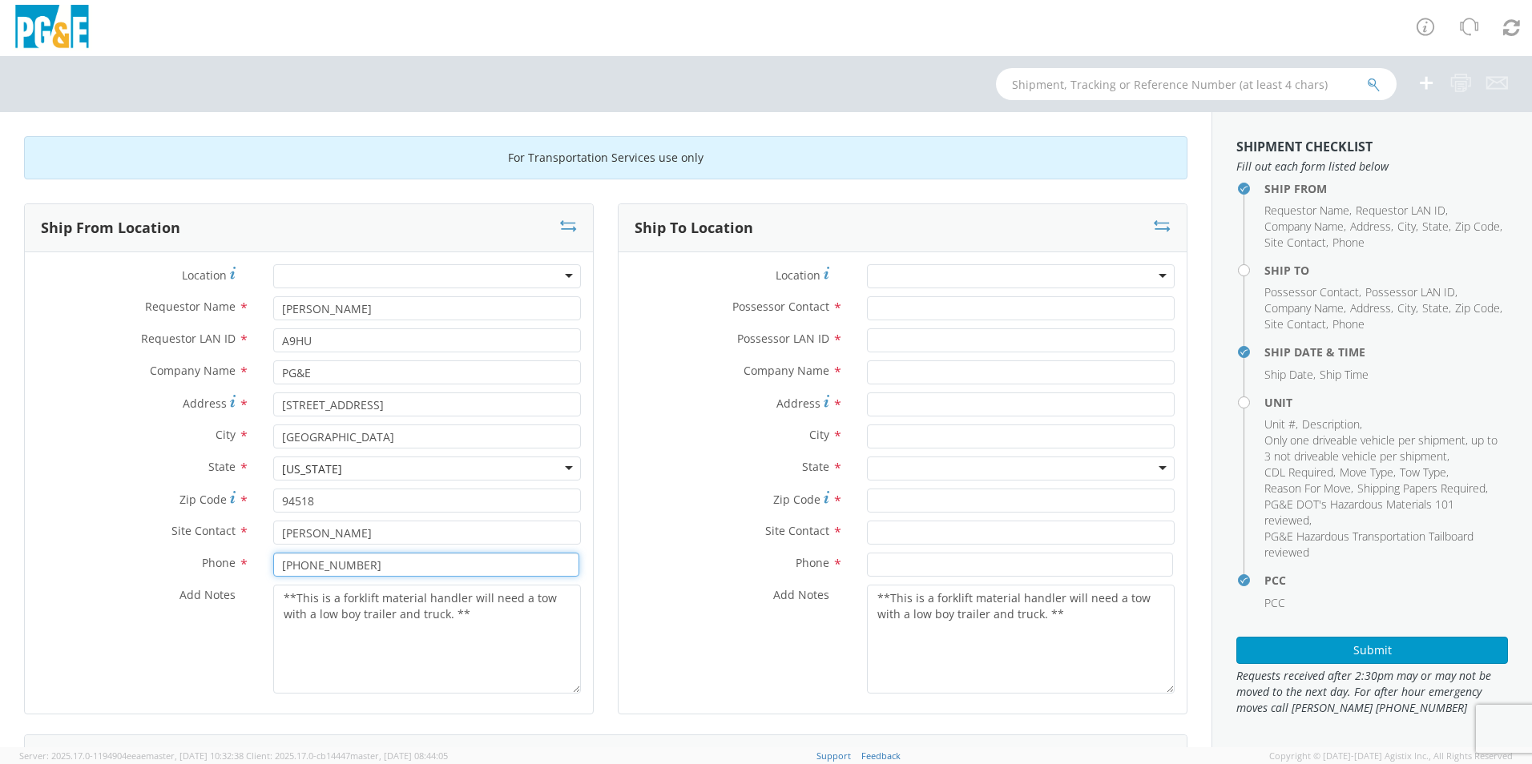
type input "[PHONE_NUMBER]"
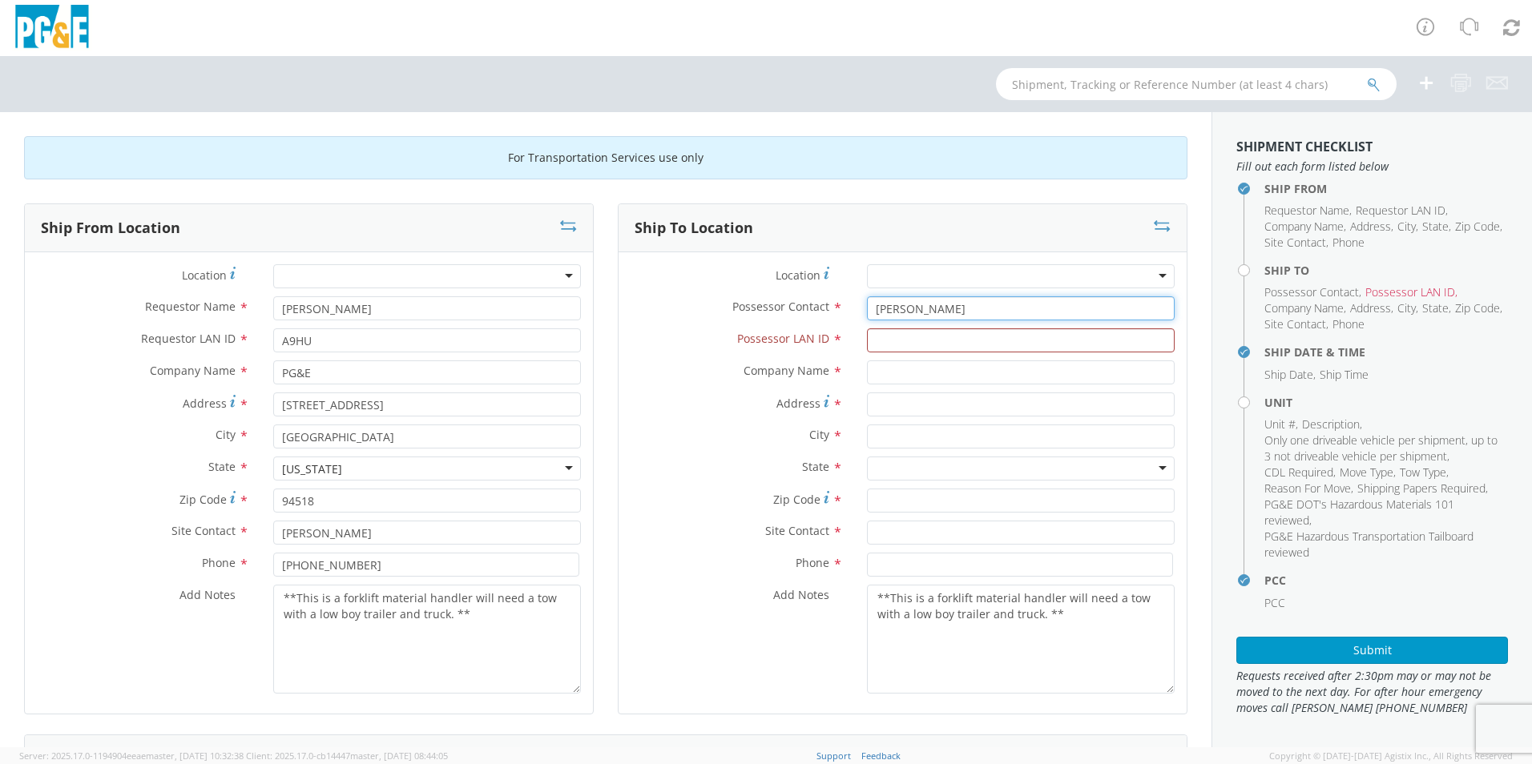
type input "[PERSON_NAME]"
type input "A9HU"
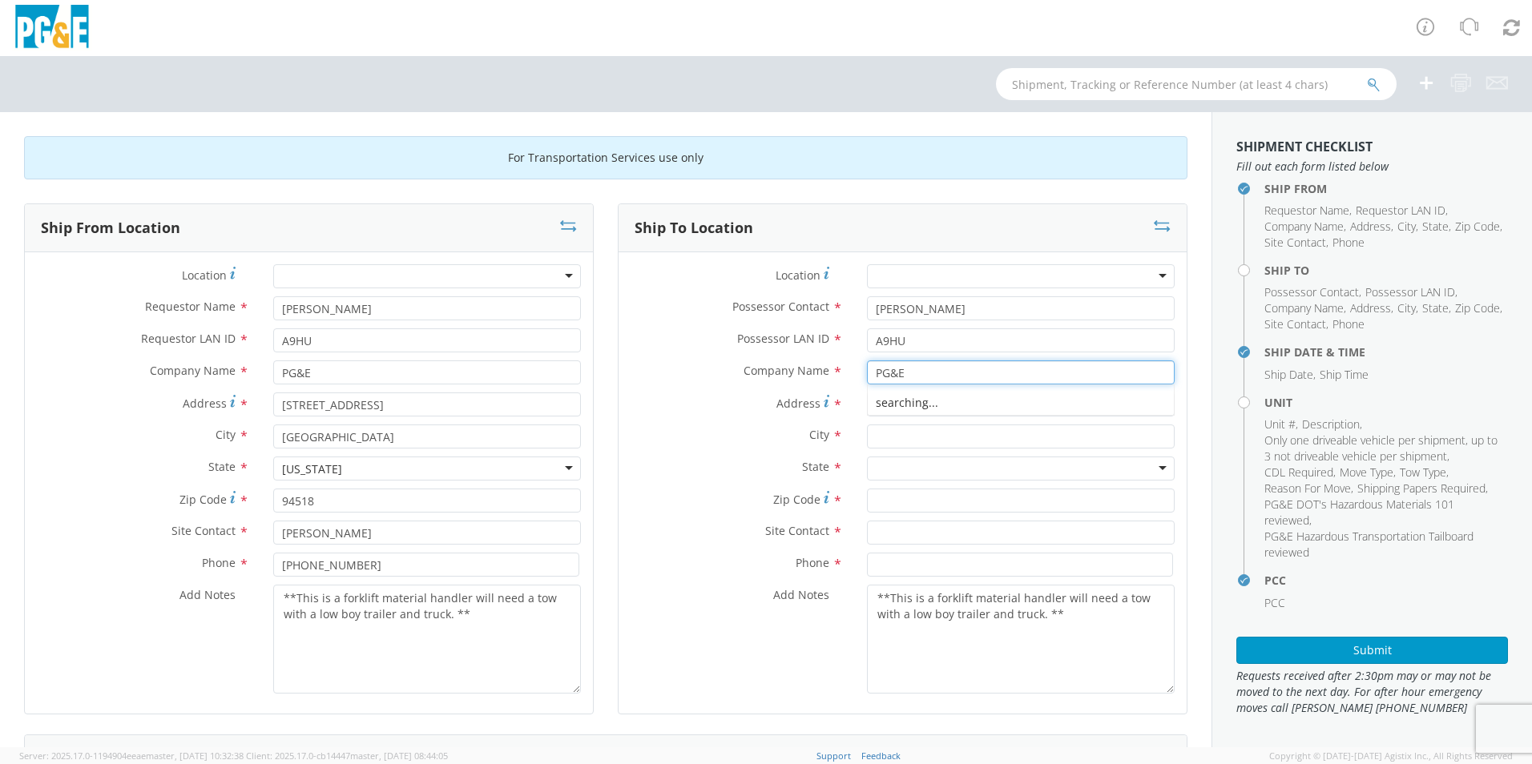
type input "PG&E"
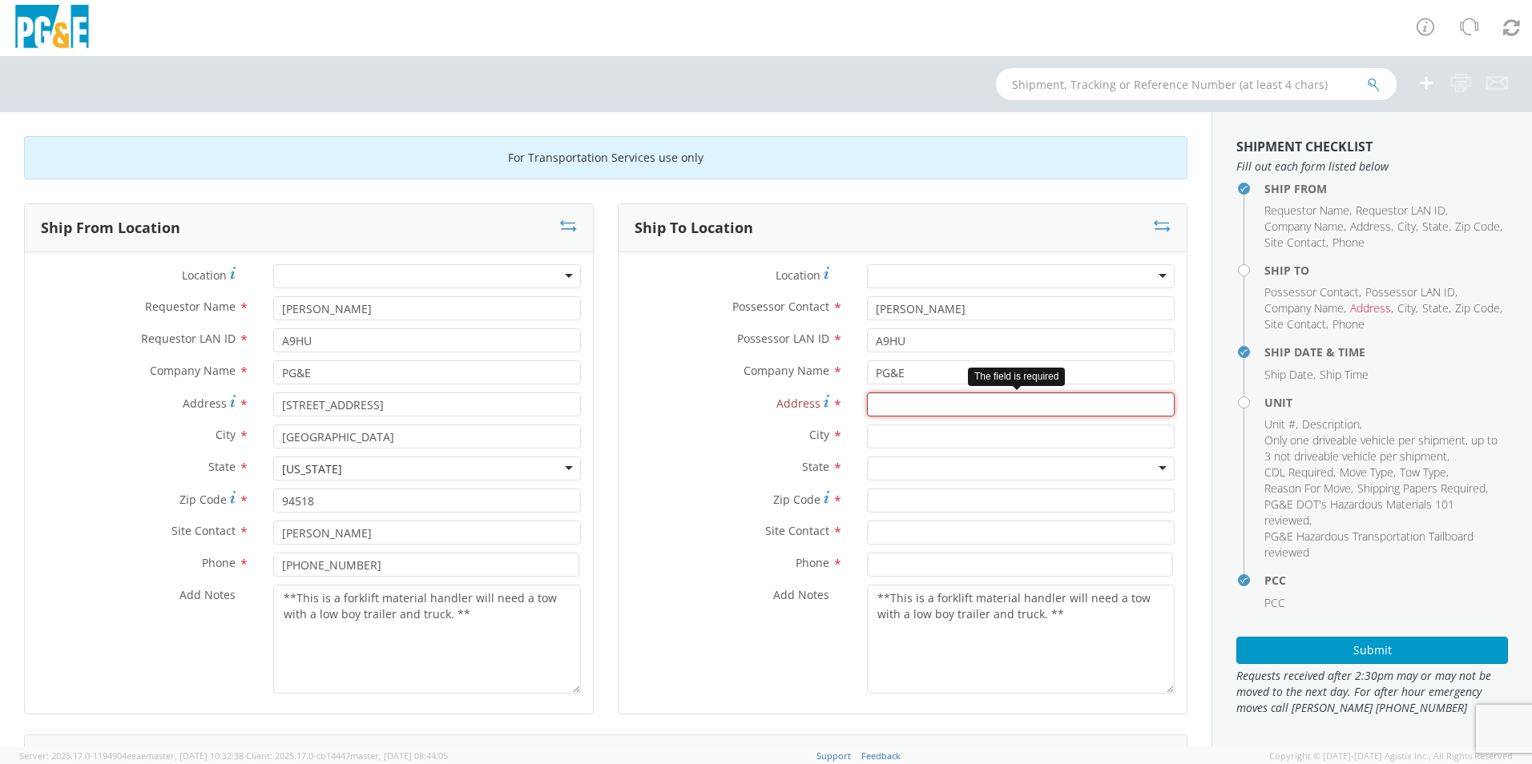
click at [873, 409] on input "Address *" at bounding box center [1021, 405] width 308 height 24
type input "[STREET_ADDRESS]"
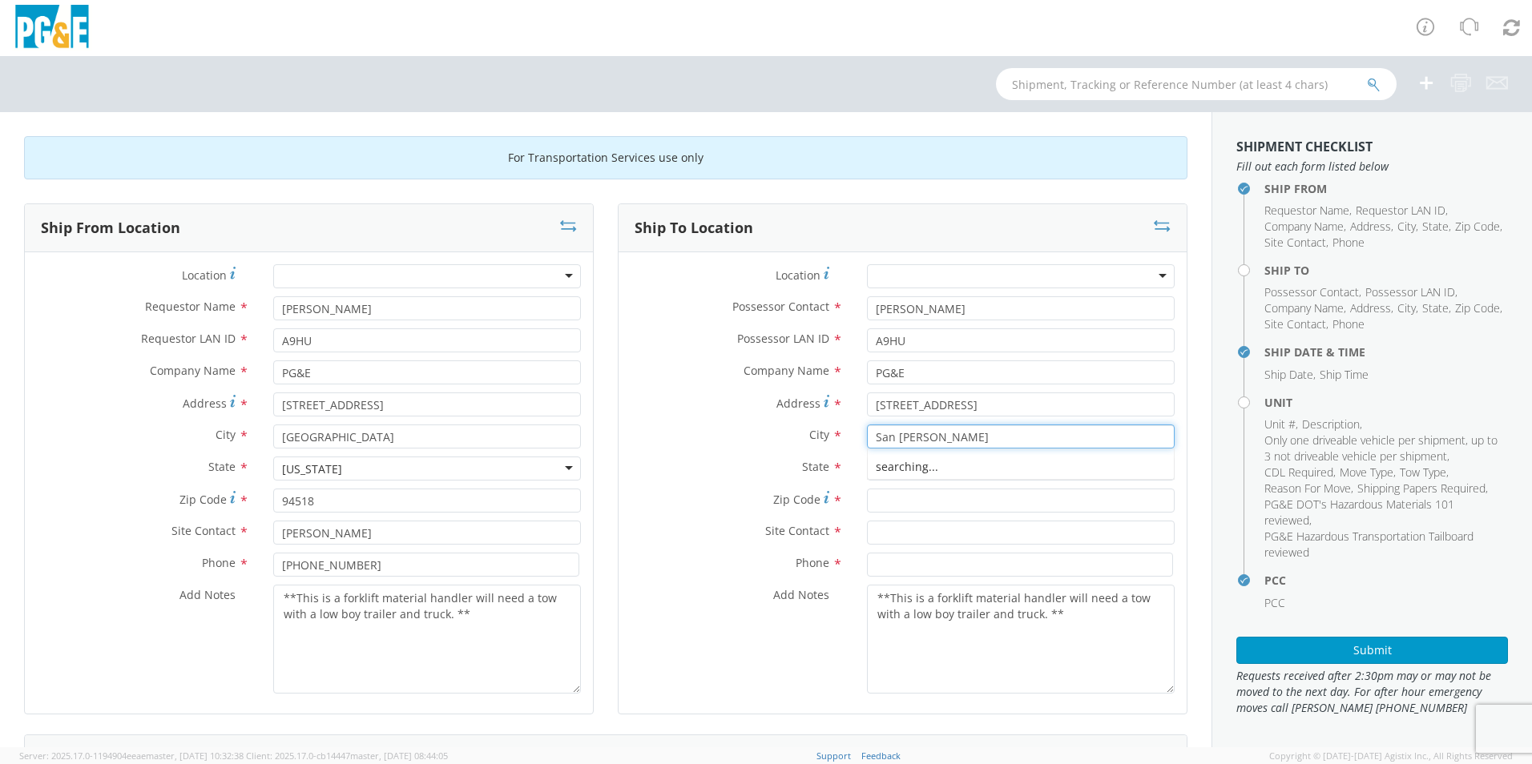
type input "San [PERSON_NAME]"
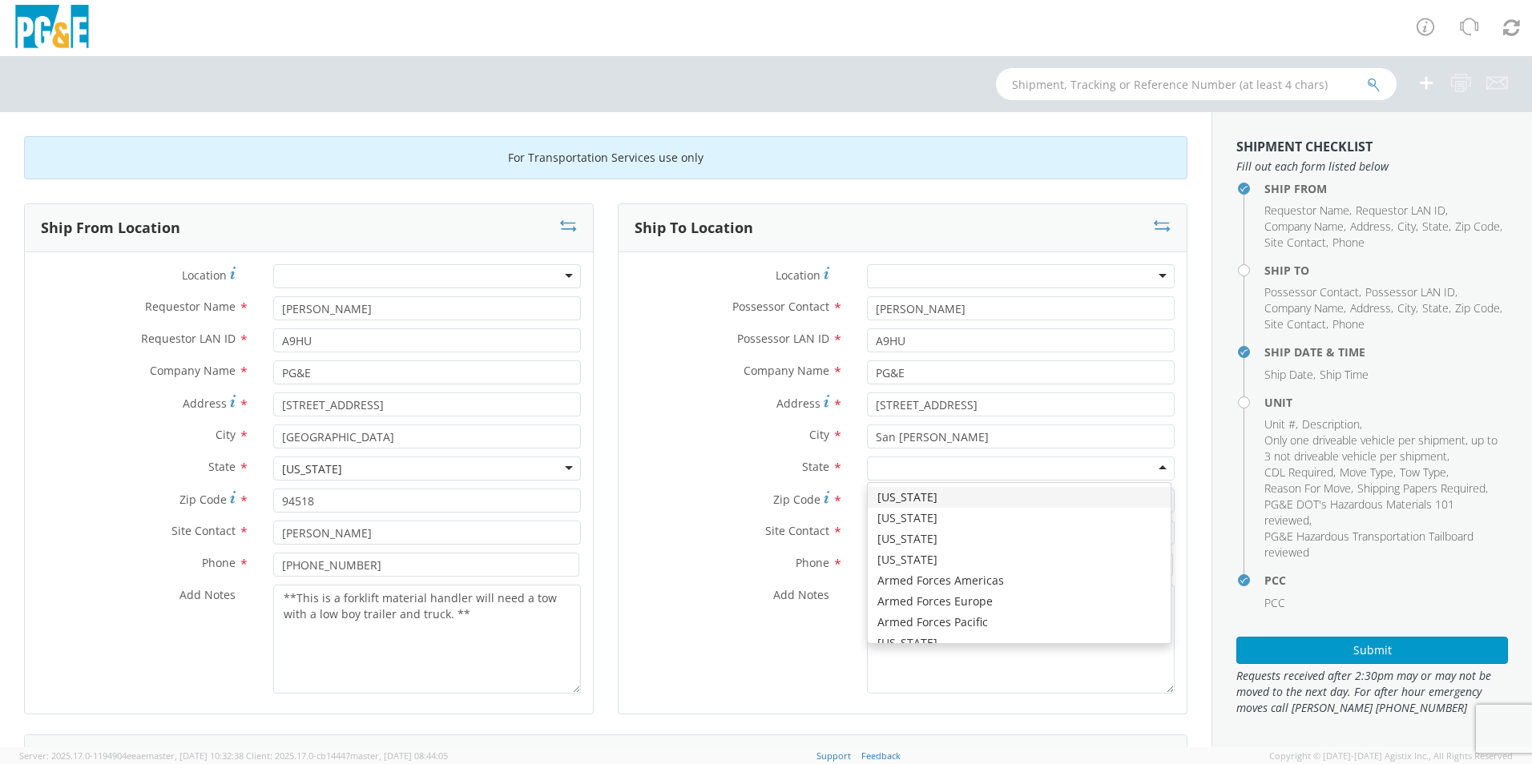
type input "c"
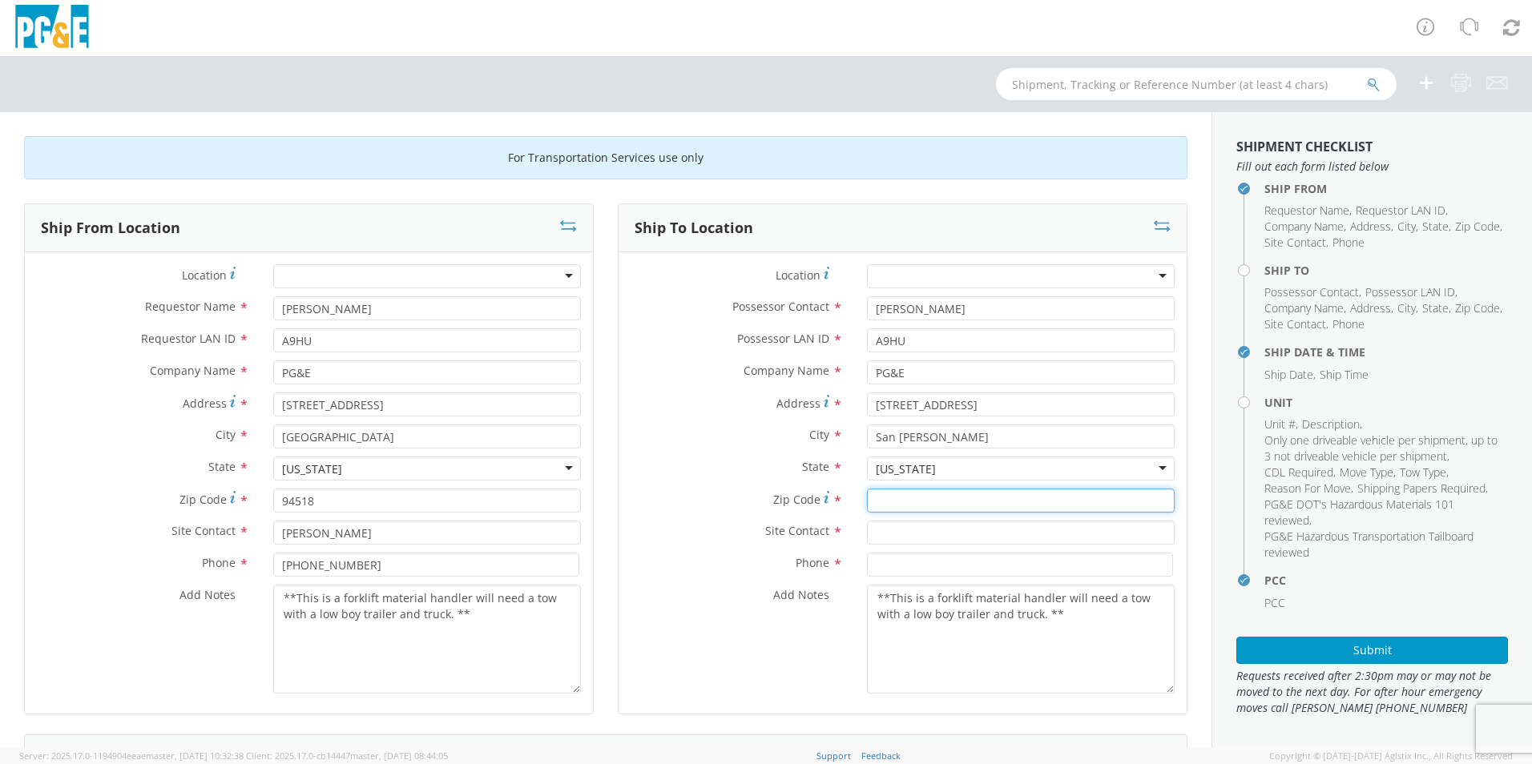
click at [892, 494] on input "Zip Code *" at bounding box center [1021, 501] width 308 height 24
type input "94583"
click at [926, 535] on input "text" at bounding box center [1021, 533] width 308 height 24
type input "[PERSON_NAME]"
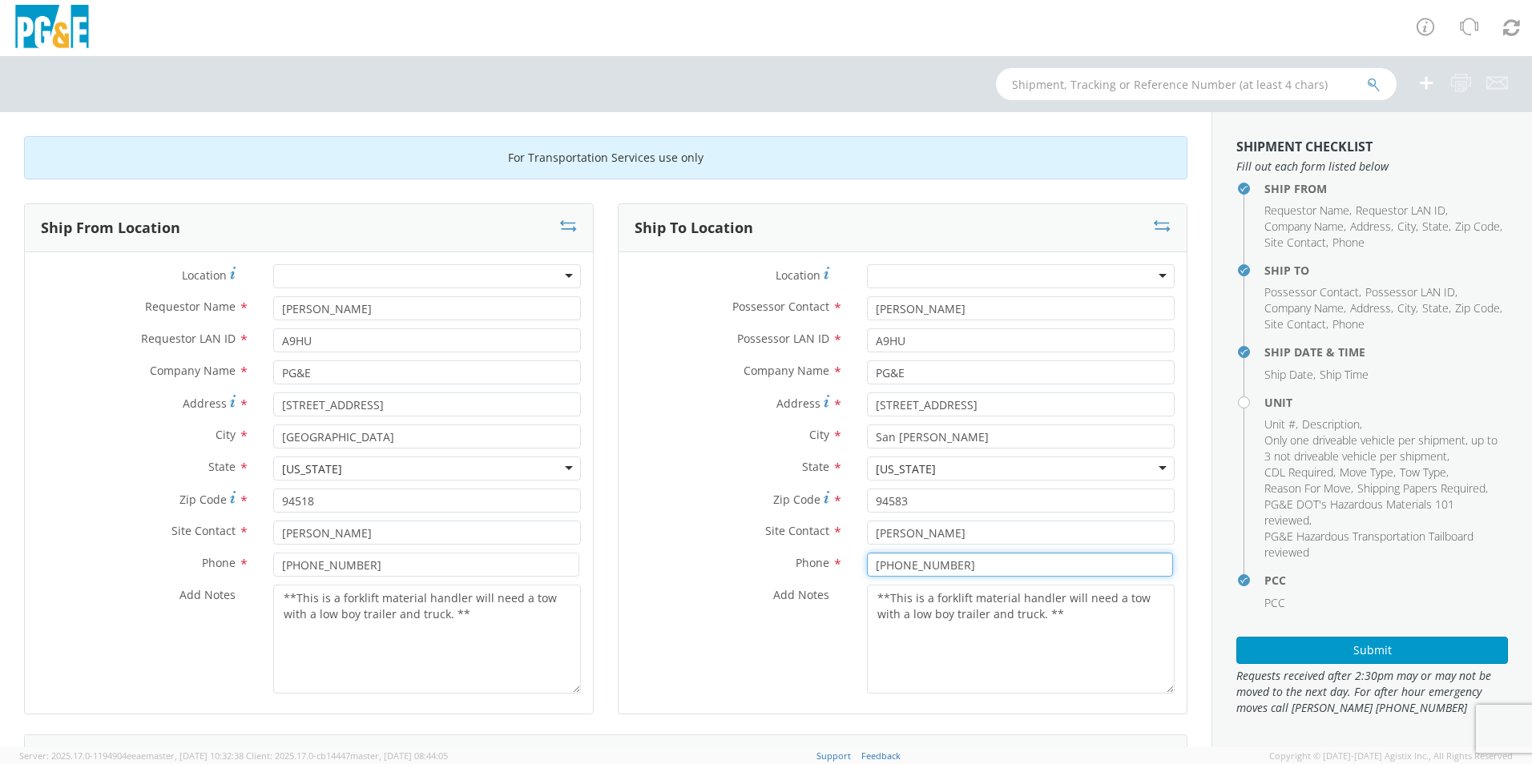
type input "[PHONE_NUMBER]"
click at [712, 646] on div "Add Notes * **This is a forklift material handler will need a tow with a low bo…" at bounding box center [903, 639] width 568 height 109
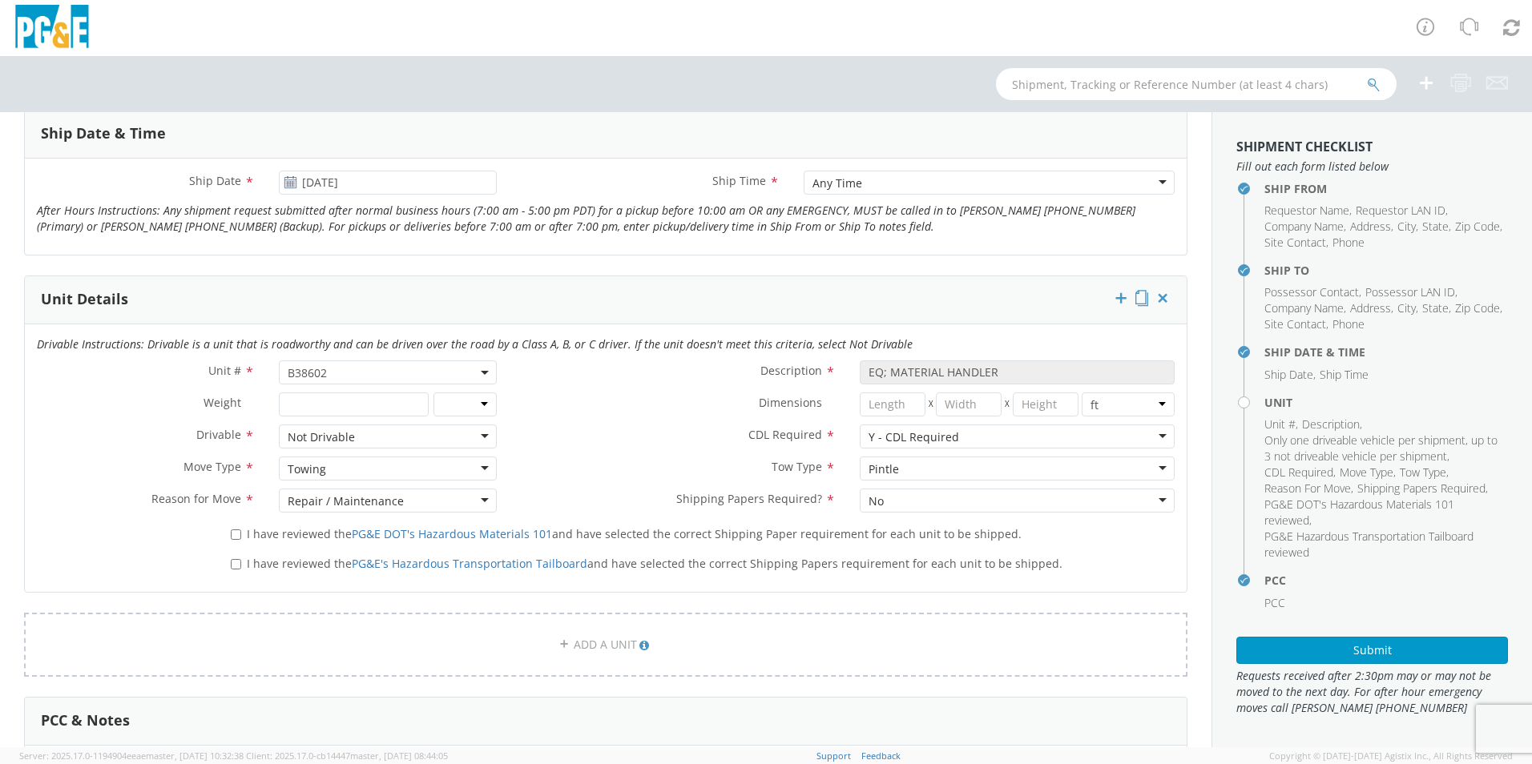
scroll to position [641, 0]
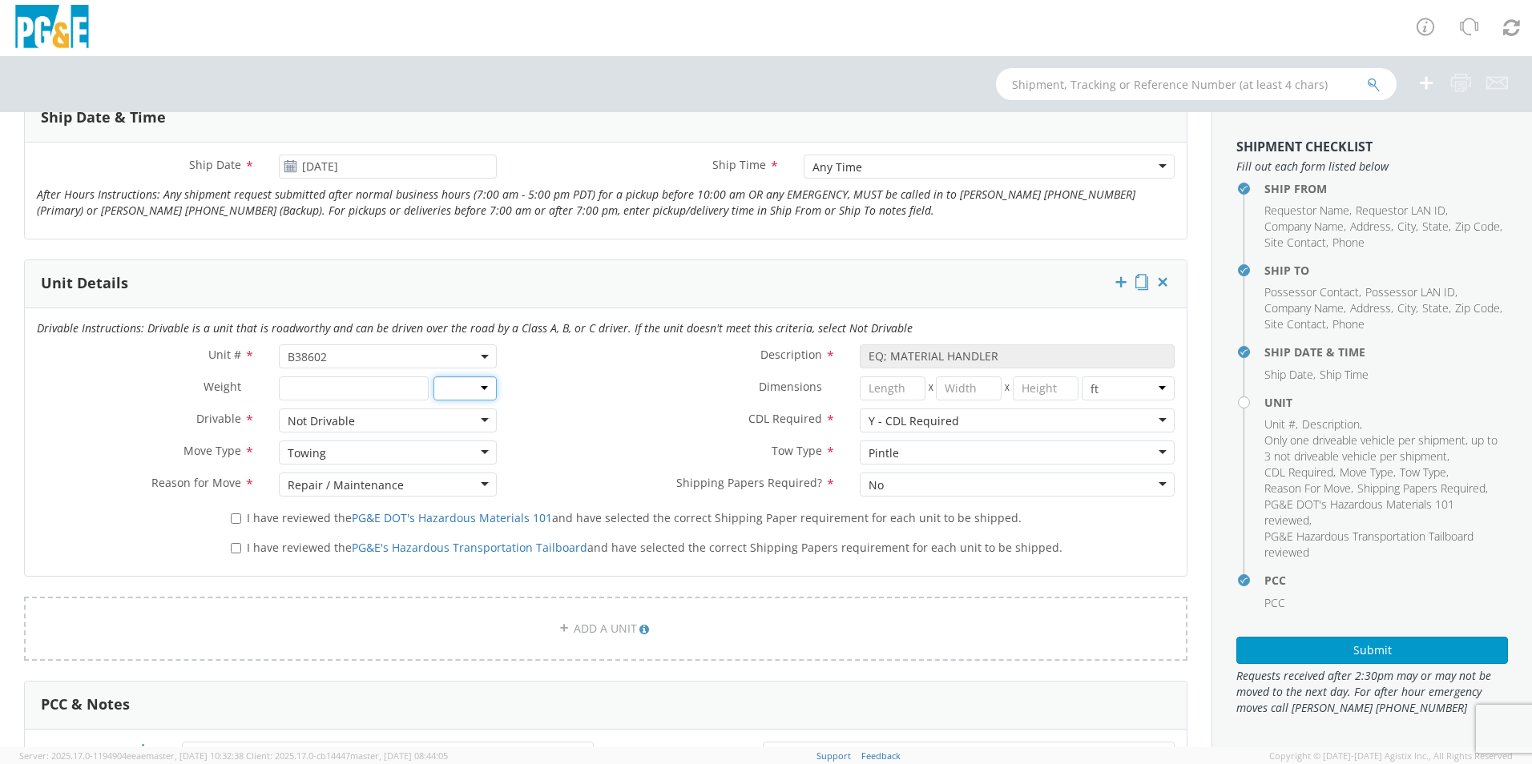
click at [463, 387] on select "lbs kgs" at bounding box center [466, 389] width 64 height 24
click at [581, 393] on label "Dimensions *" at bounding box center [678, 387] width 339 height 21
click at [236, 519] on input "I have reviewed the PG&E DOT's Hazardous Materials 101 and have selected the co…" at bounding box center [236, 519] width 10 height 10
checkbox input "true"
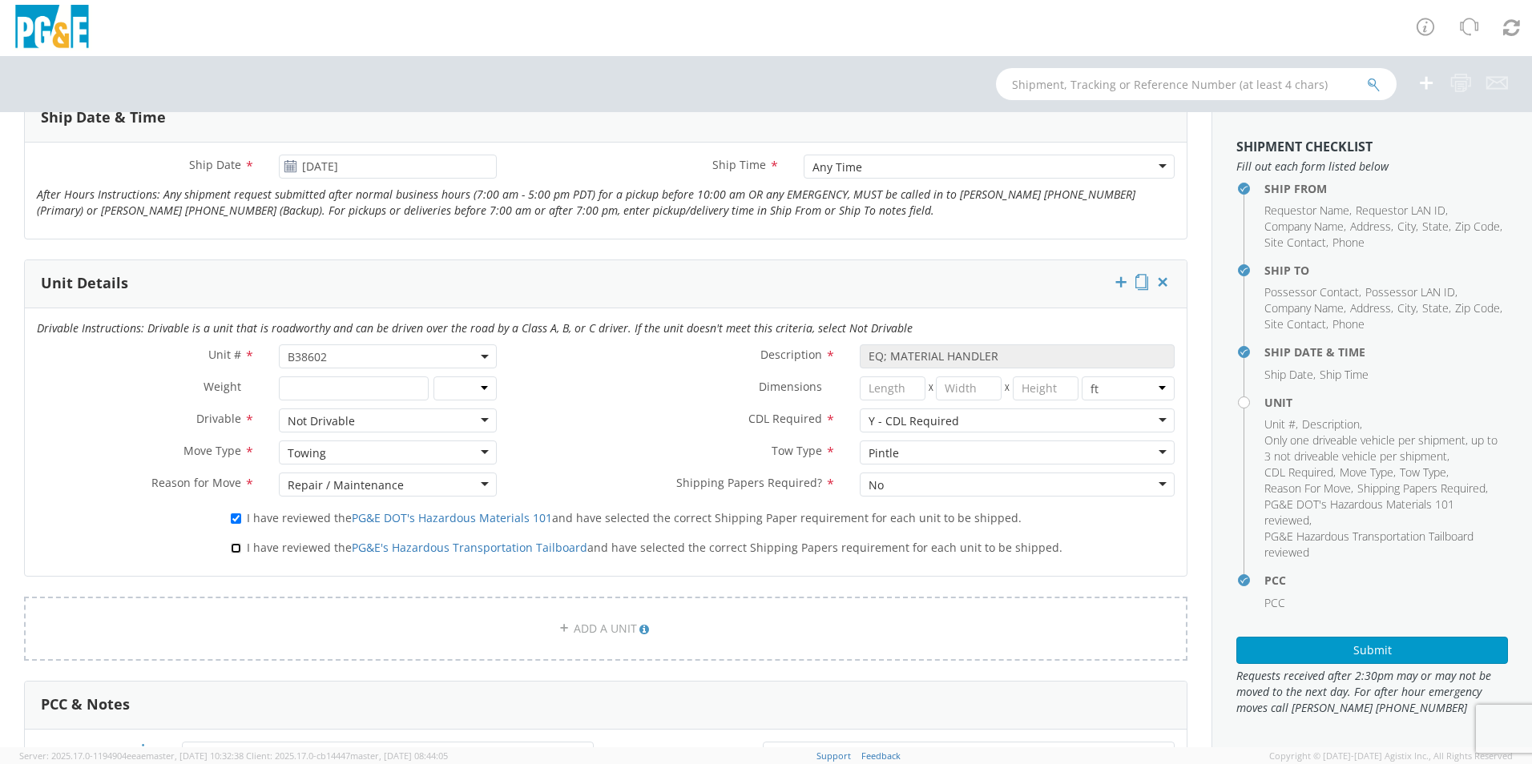
click at [237, 550] on input "I have reviewed the PG&E's Hazardous Transportation Tailboard and have selected…" at bounding box center [236, 548] width 10 height 10
checkbox input "true"
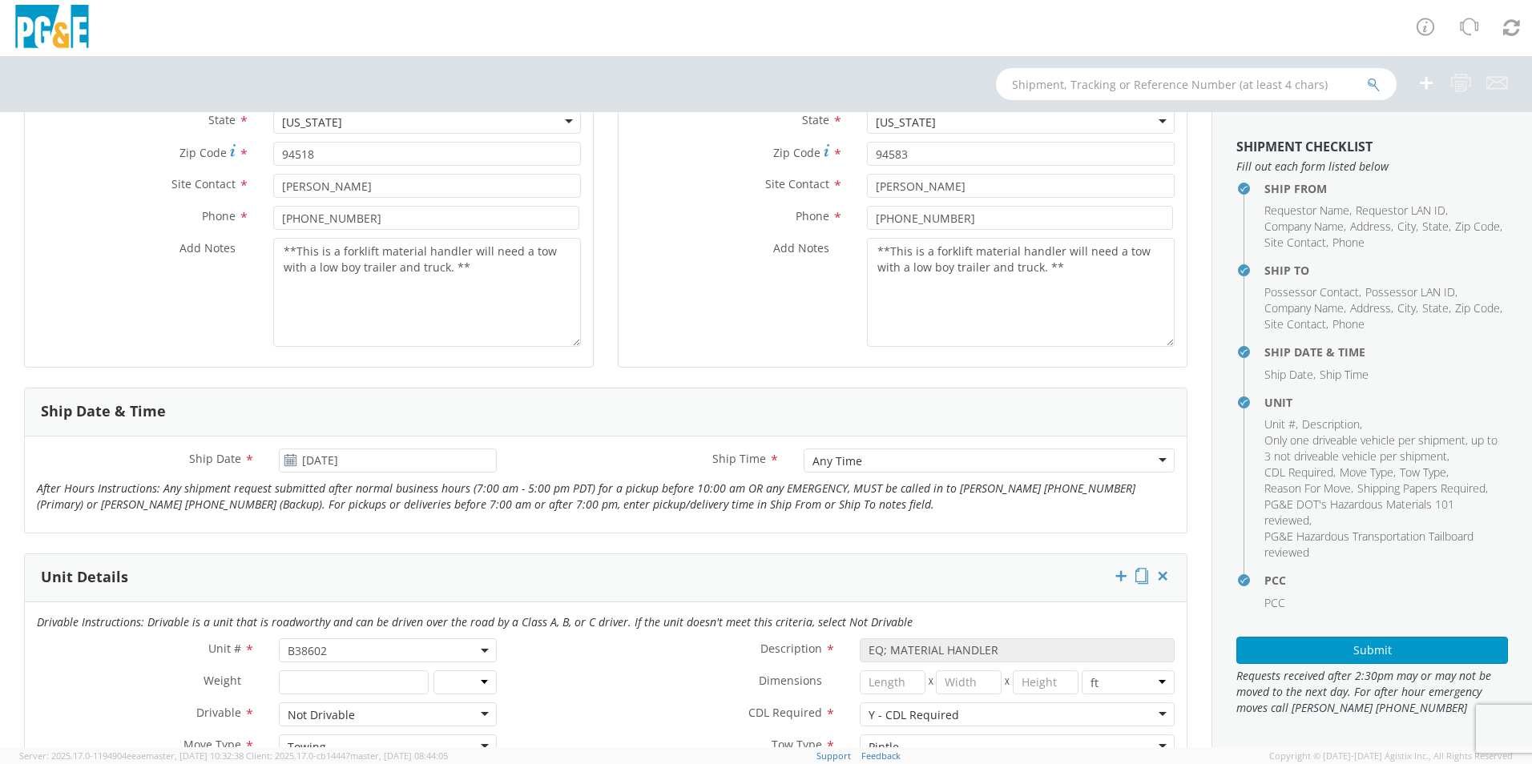
scroll to position [373, 0]
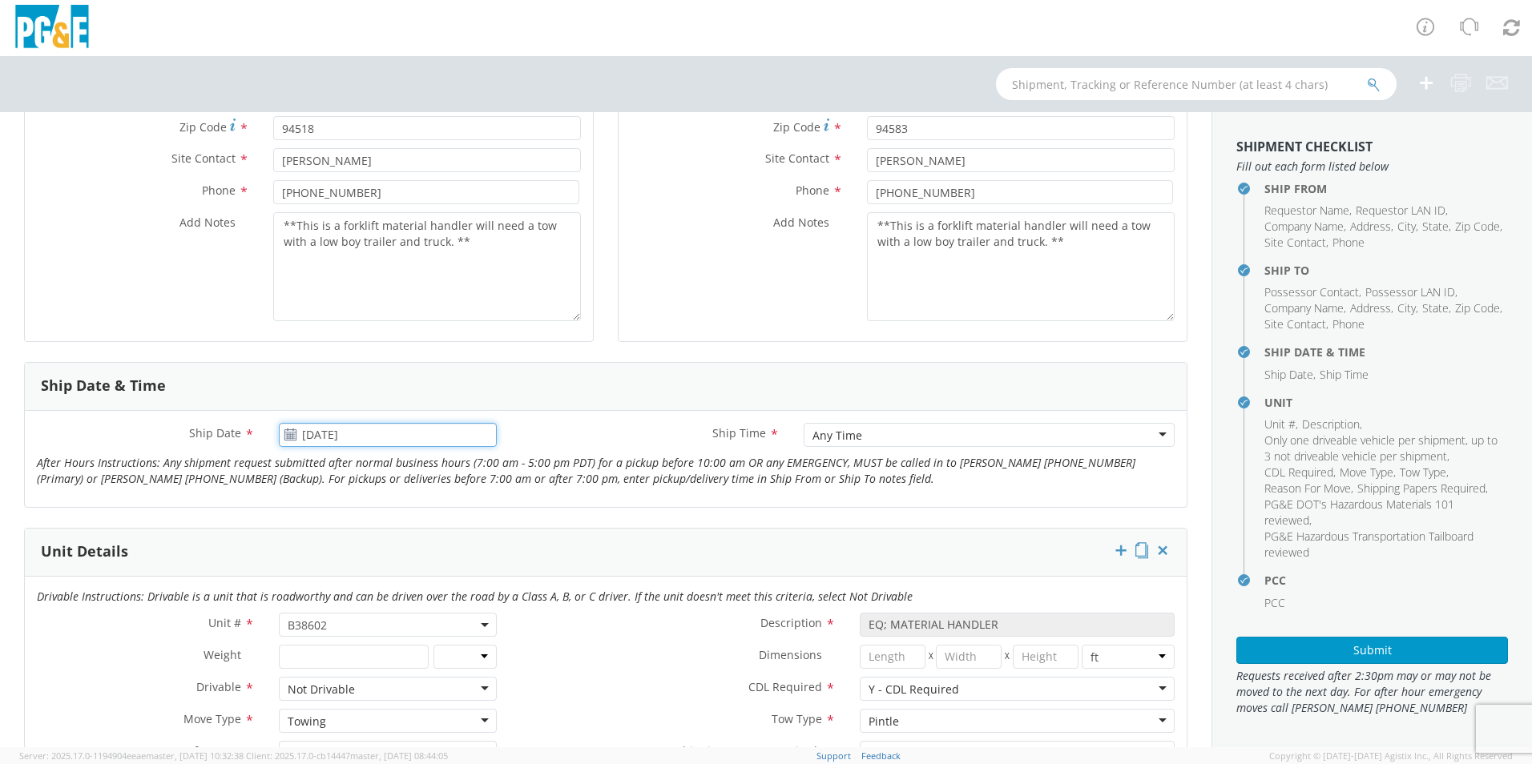
click at [295, 437] on input "[DATE]" at bounding box center [388, 435] width 218 height 24
click at [445, 587] on td "22" at bounding box center [447, 585] width 27 height 24
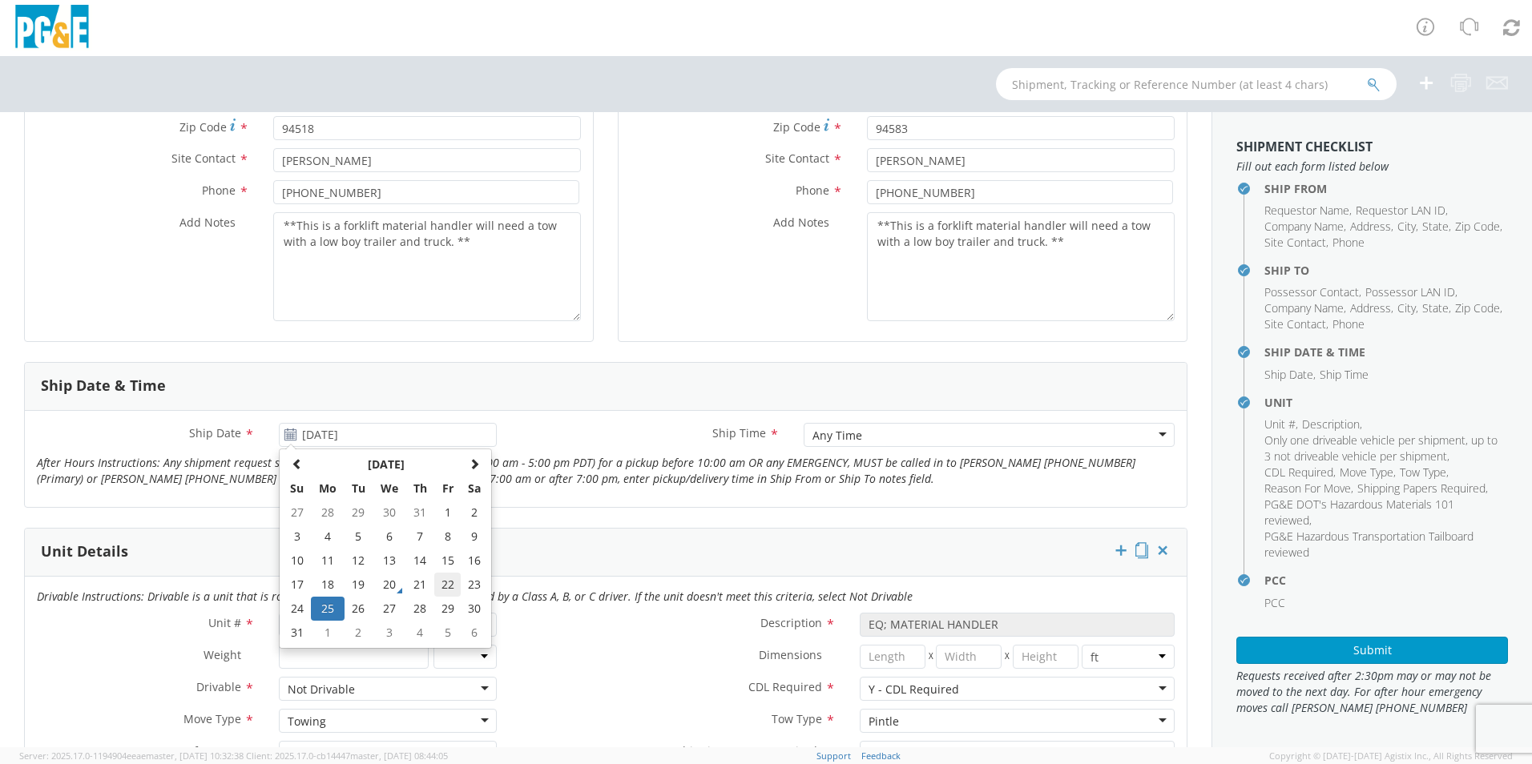
type input "[DATE]"
click at [572, 506] on div "Ship Date * [DATE] Ship Time * Any Time Any Time Any Time 7:00 am - 10:00 am 10…" at bounding box center [606, 459] width 1162 height 96
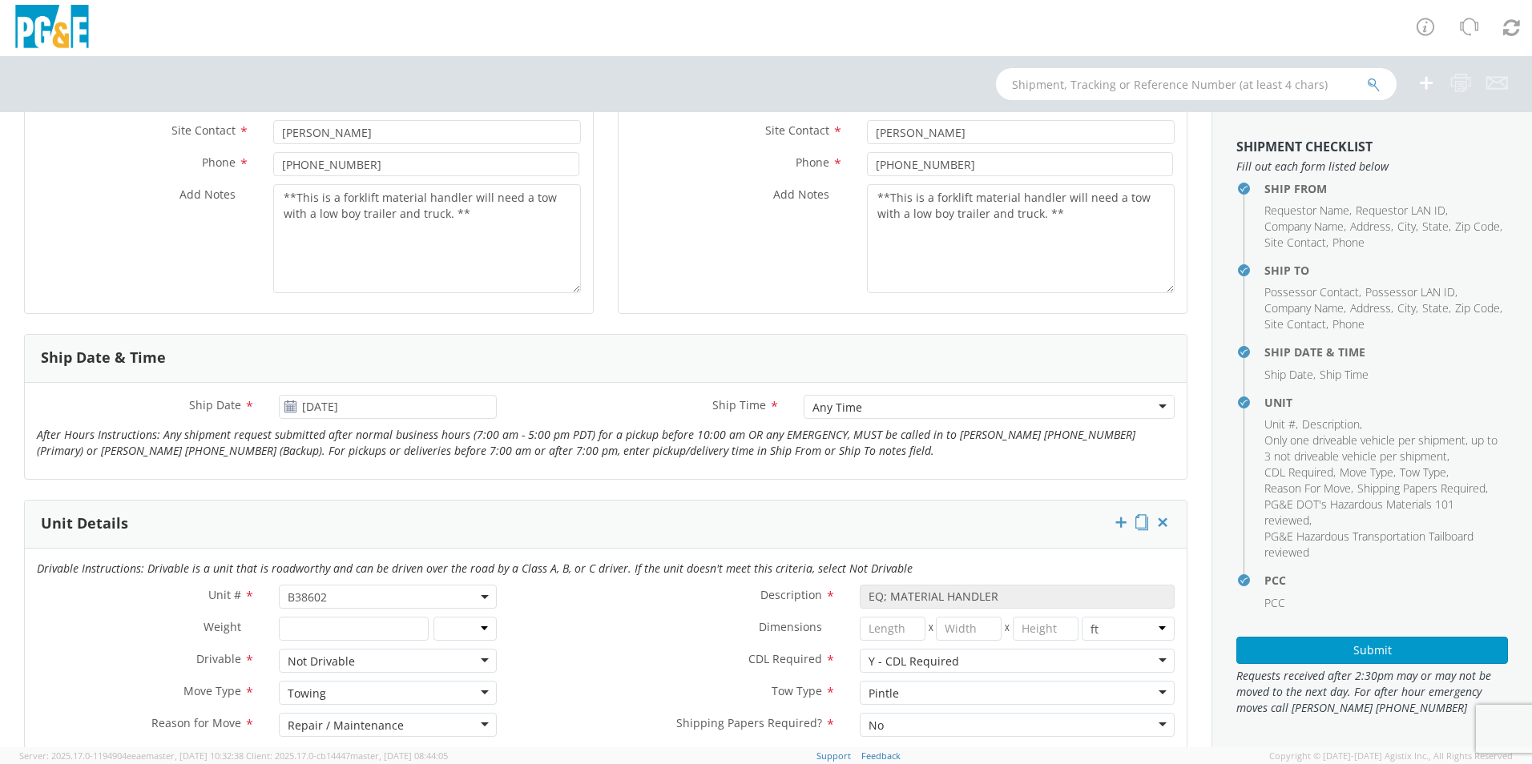
scroll to position [561, 0]
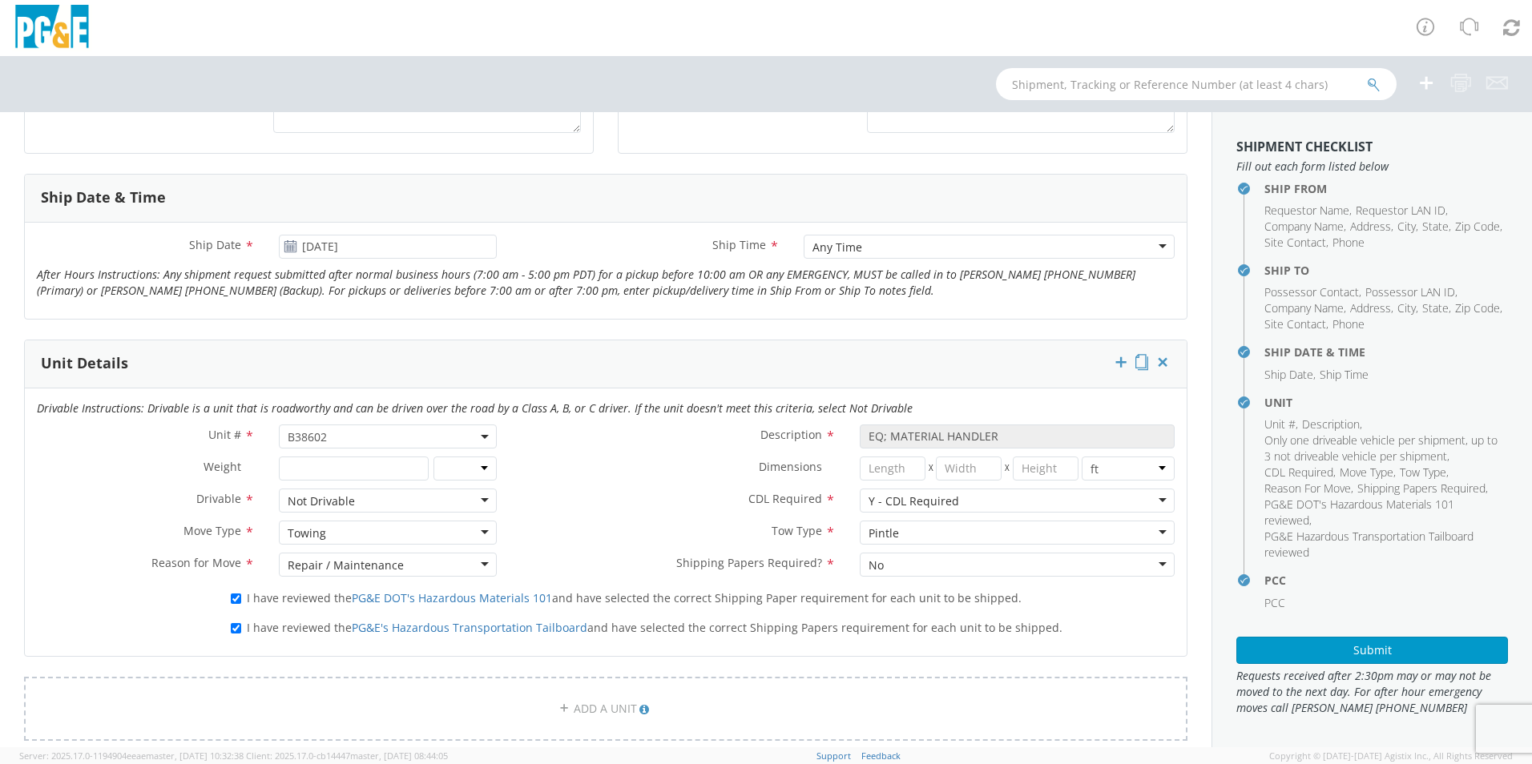
click at [845, 237] on div "Any Time" at bounding box center [989, 247] width 371 height 24
click at [631, 325] on form "Ship From Location Location * (OBSOLETE) [GEOGRAPHIC_DATA] SC - GC TRAILER (OBS…" at bounding box center [606, 492] width 1164 height 1698
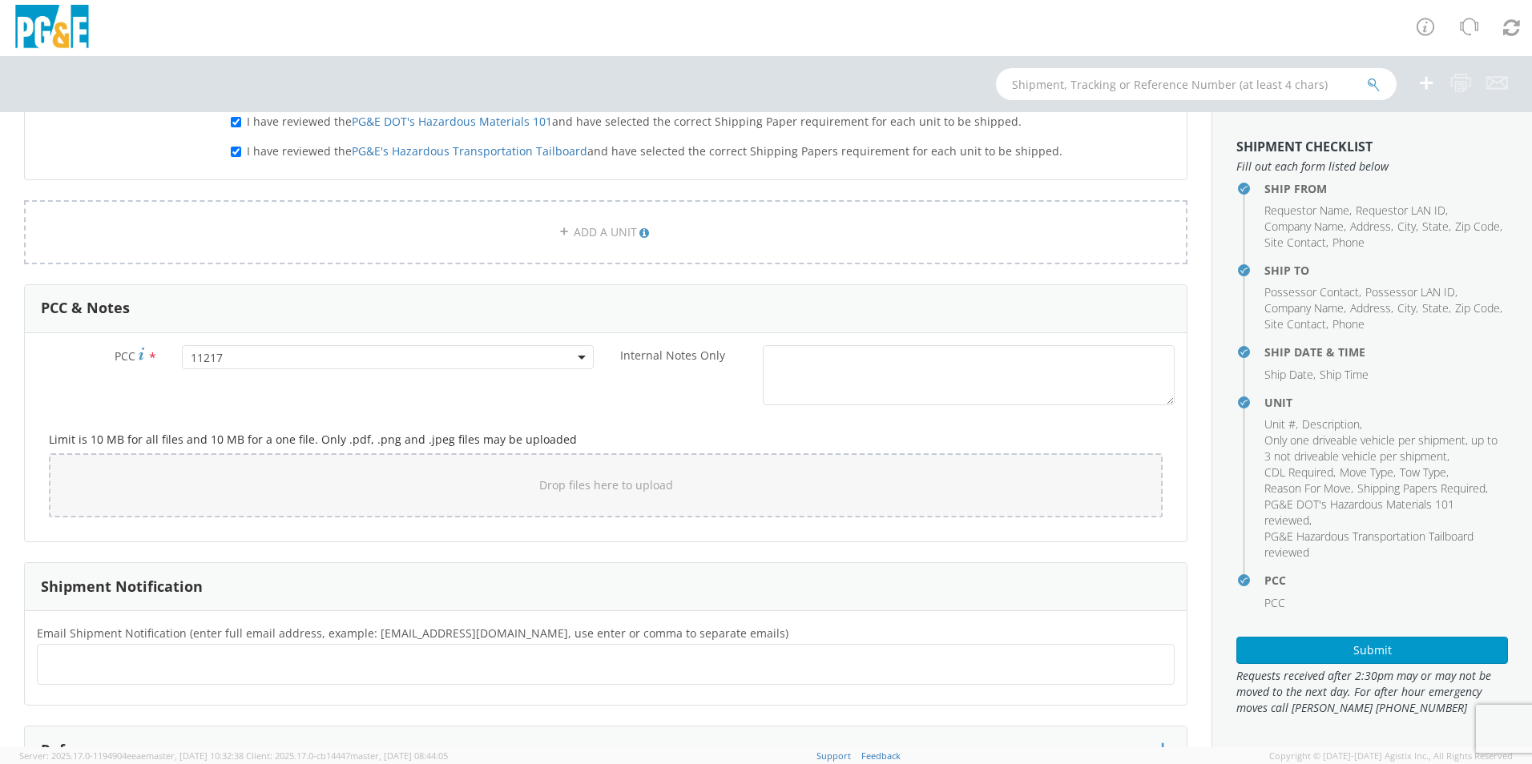
scroll to position [1174, 0]
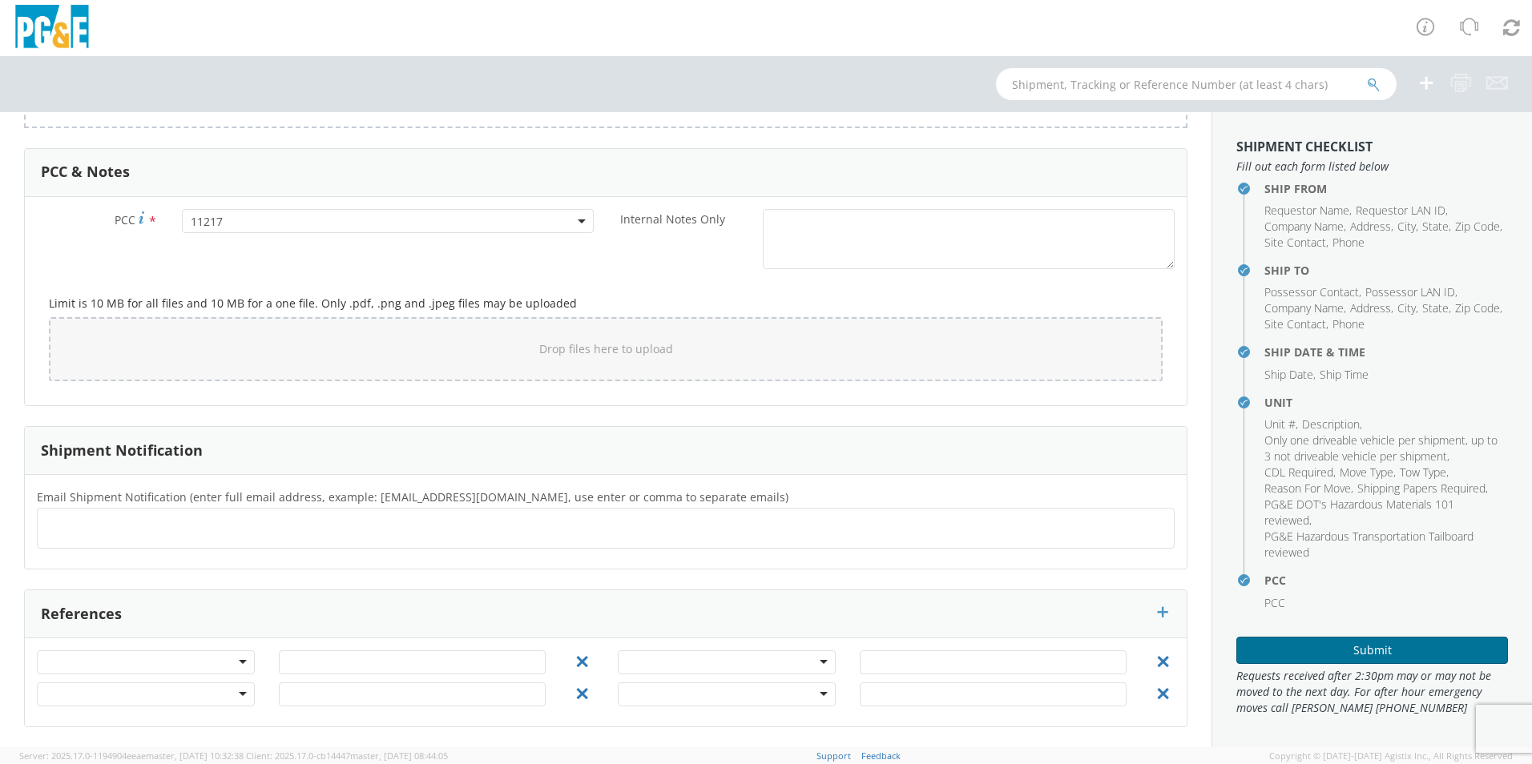
click at [1281, 653] on button "Submit" at bounding box center [1372, 650] width 272 height 27
